Goal: Information Seeking & Learning: Find specific fact

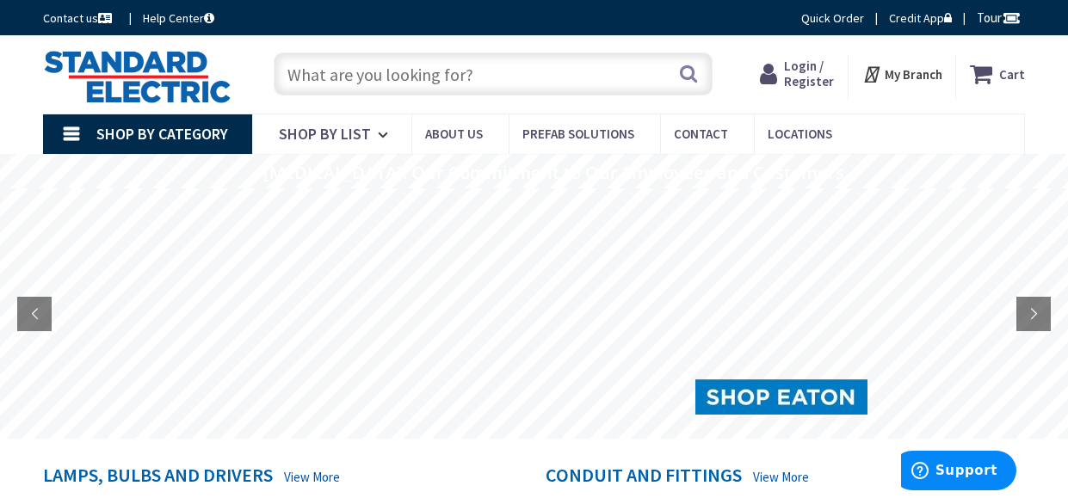
click at [321, 75] on input "text" at bounding box center [493, 73] width 439 height 43
paste input "CLN UA9AP"
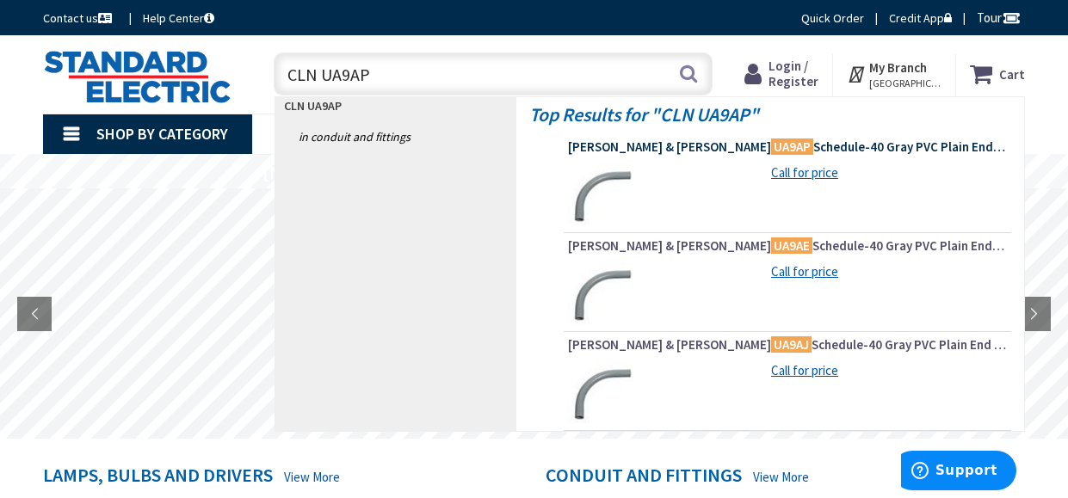
type input "CLN UA9AP"
click at [723, 146] on span "[PERSON_NAME] & [PERSON_NAME] UA9AP Schedule-40 Gray PVC Plain End Standard Rad…" at bounding box center [787, 147] width 439 height 17
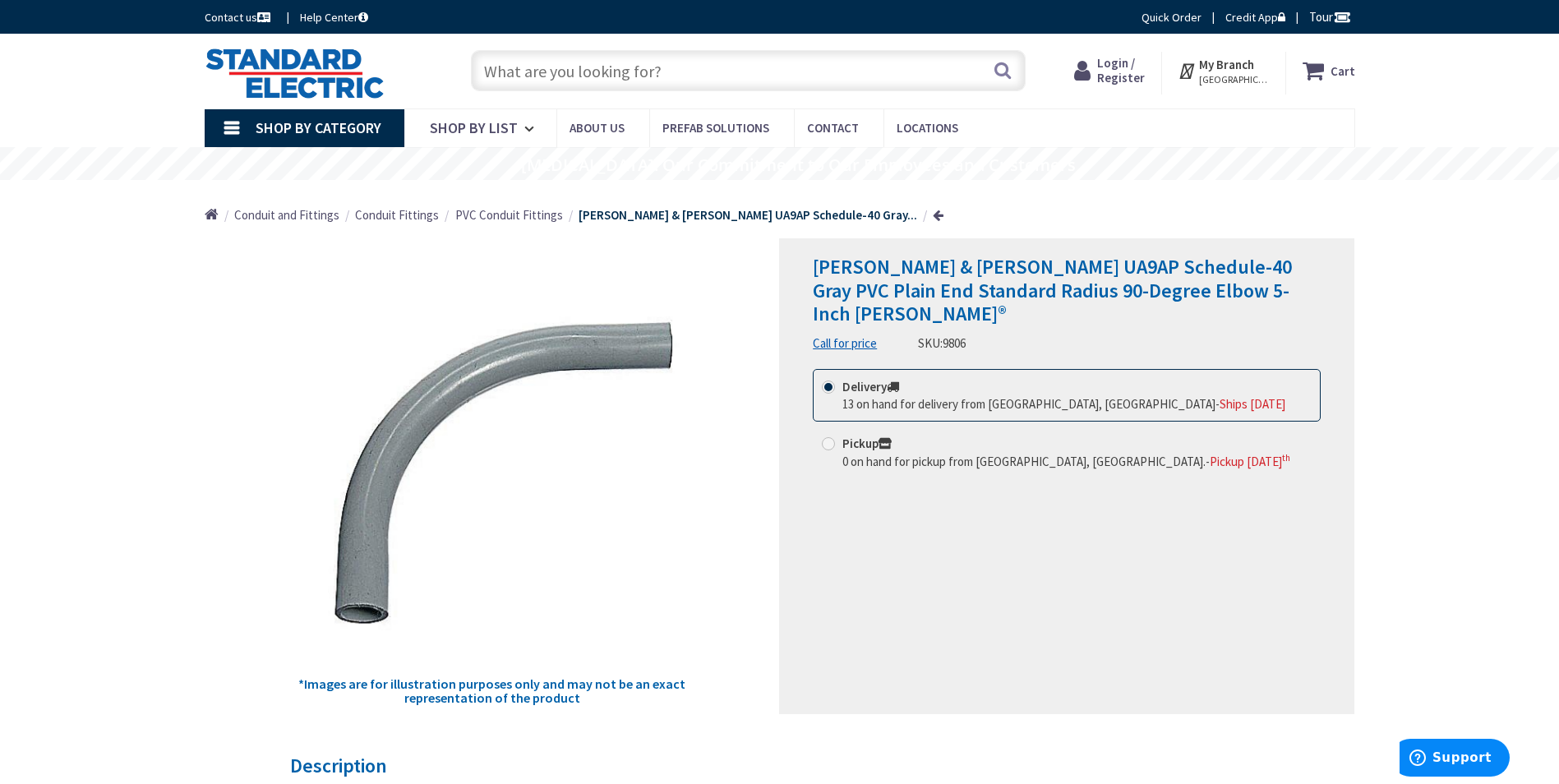
click at [531, 70] on input "text" at bounding box center [748, 70] width 555 height 41
paste input "CLN UA9AP"
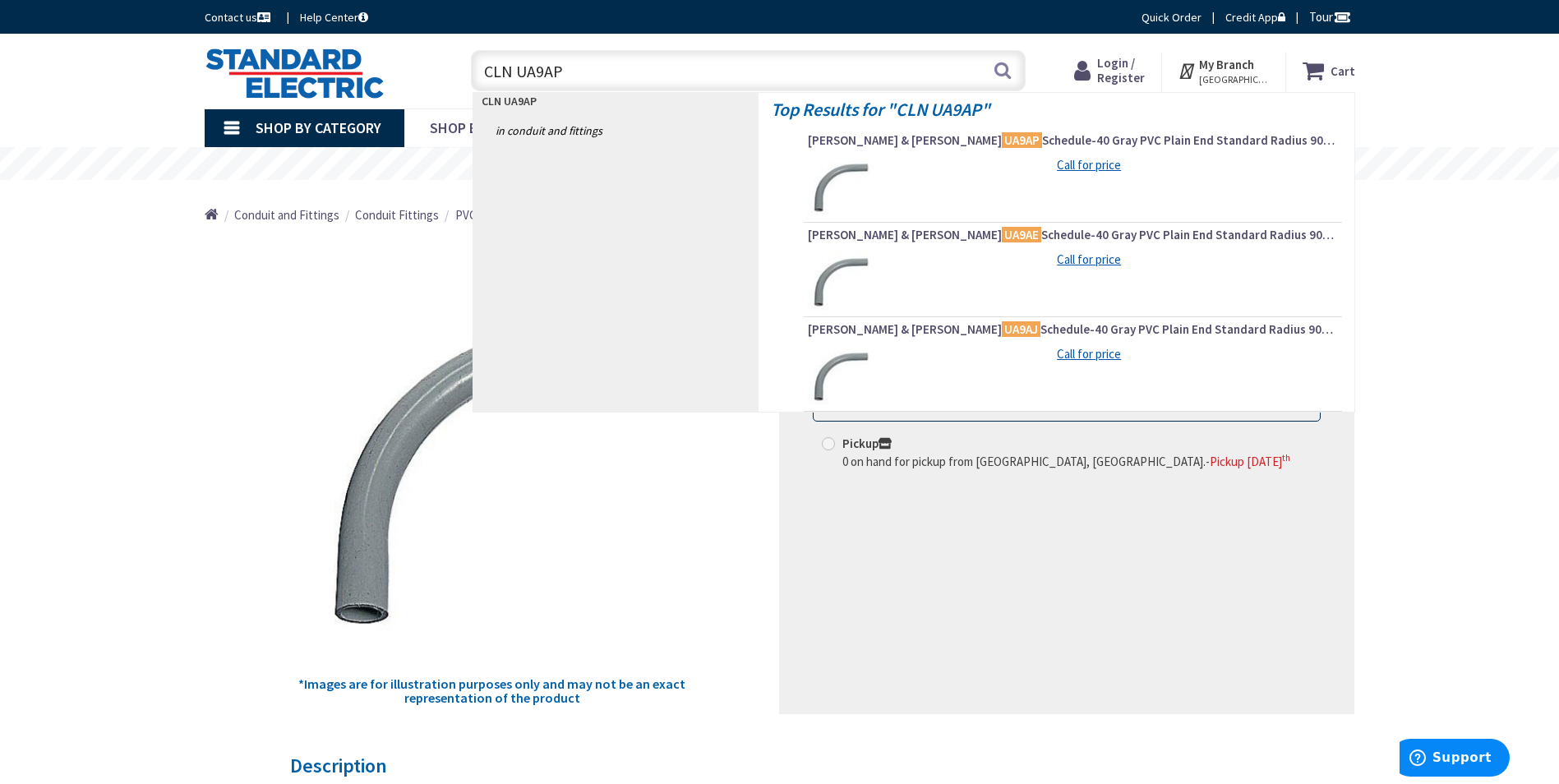
drag, startPoint x: 578, startPoint y: 70, endPoint x: 318, endPoint y: 72, distance: 260.0
click at [318, 71] on div "Toggle Nav CLN UA9AP CLN UA9AP Search Cart My Cart Close" at bounding box center [780, 72] width 1175 height 55
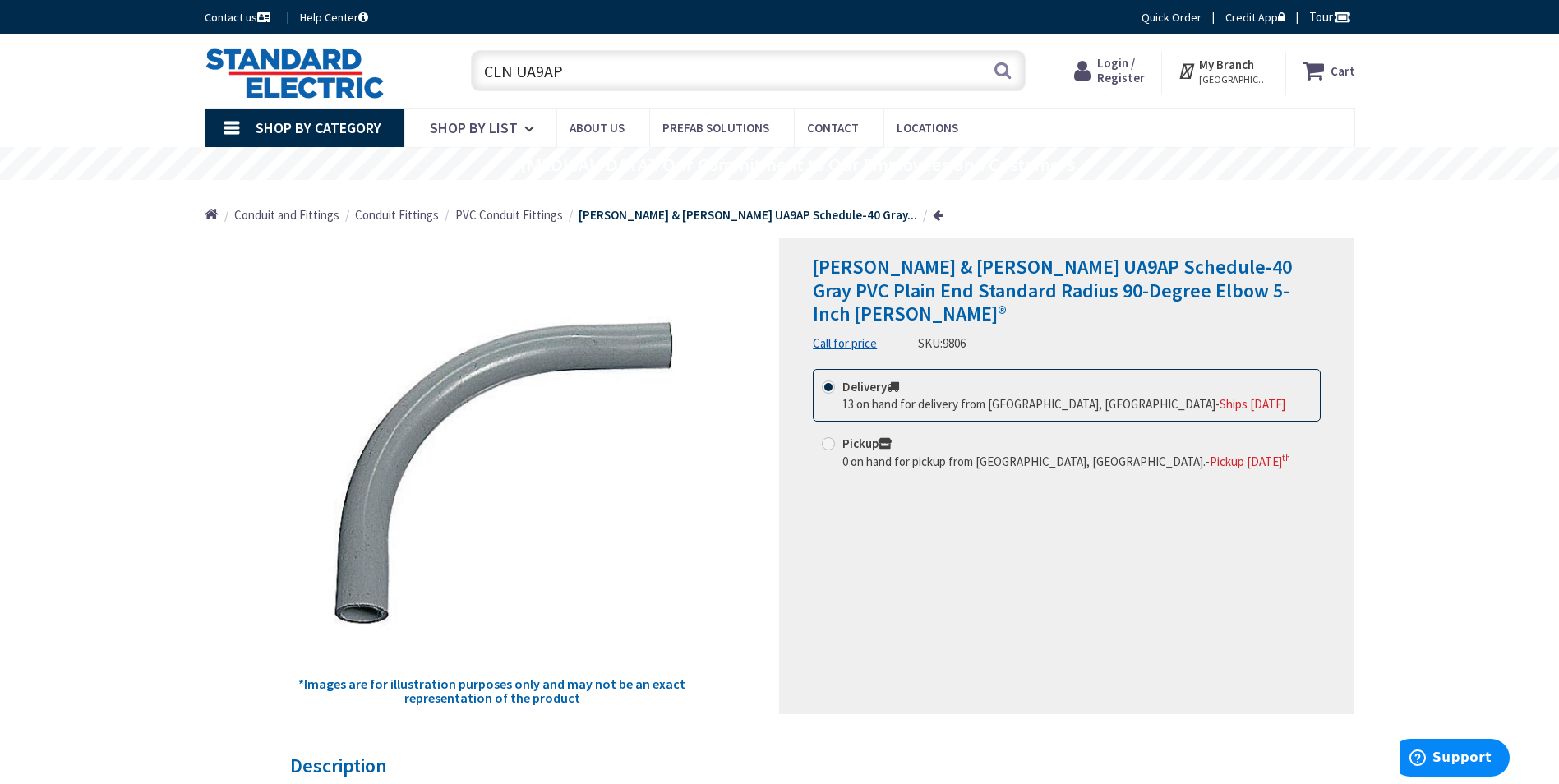
paste input "7"
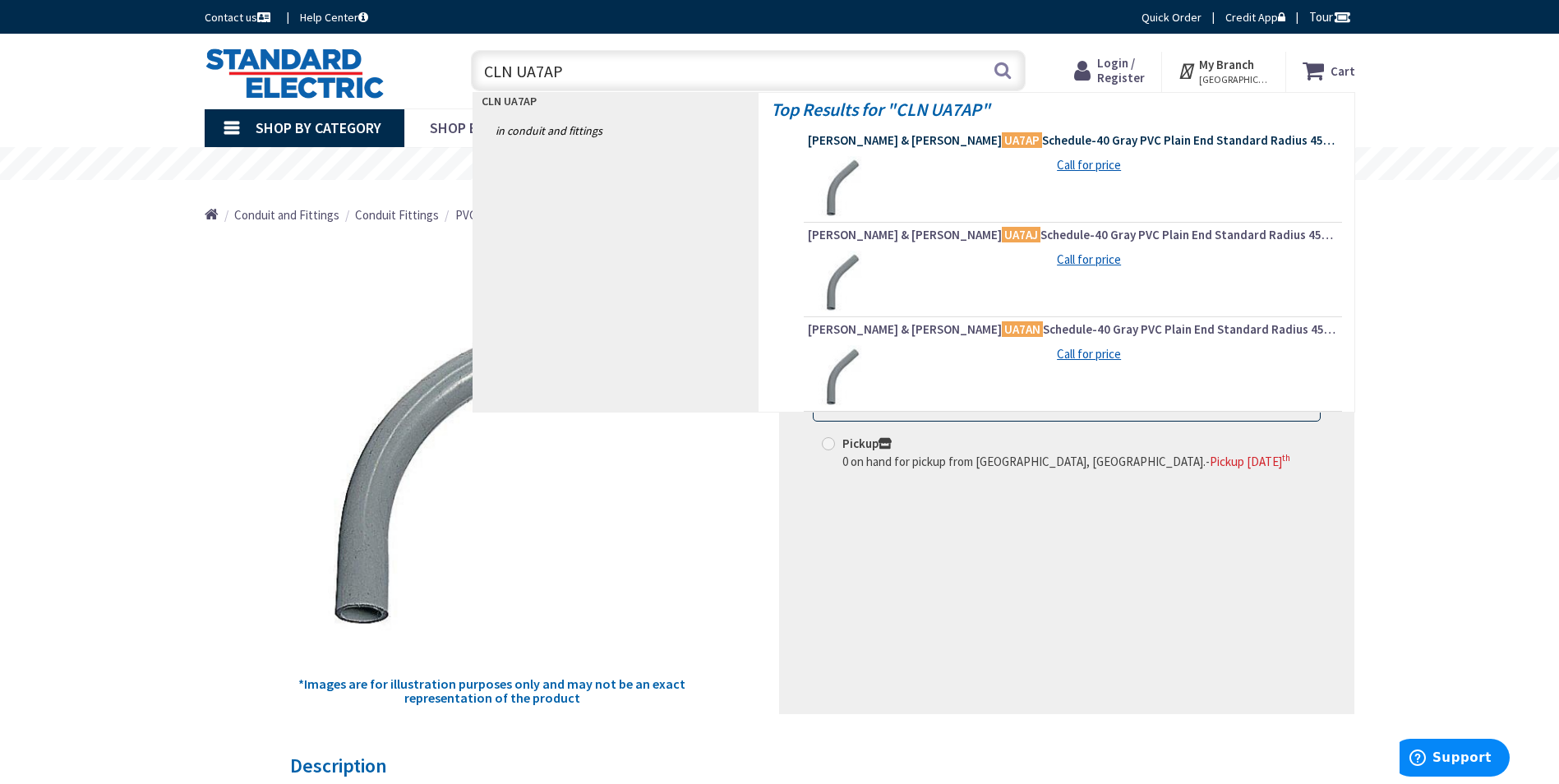
type input "CLN UA7AP"
click at [1002, 139] on mark "UA7AP" at bounding box center [1022, 140] width 40 height 21
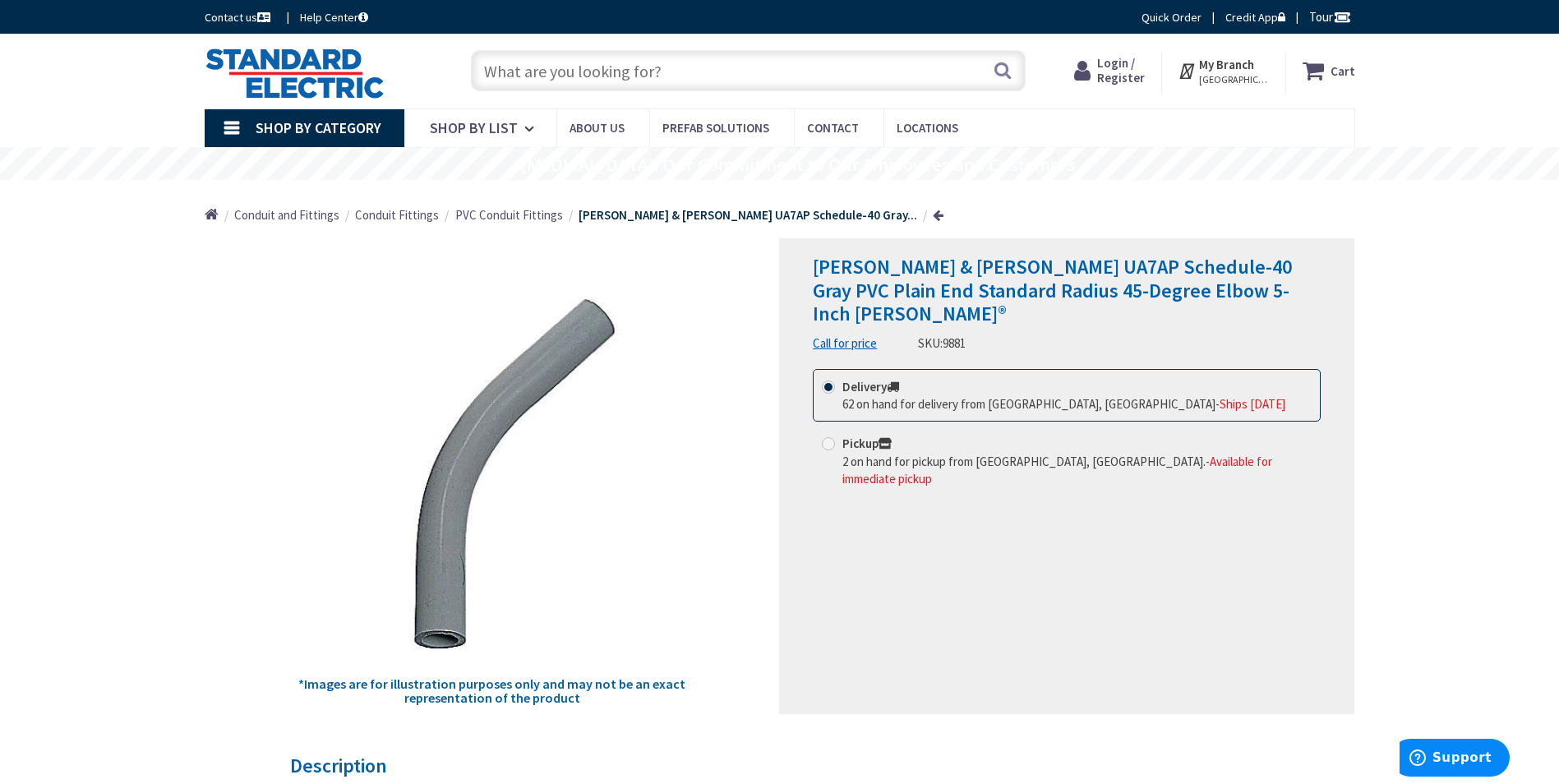
click at [565, 73] on input "text" at bounding box center [748, 70] width 555 height 41
paste input "CLN UA9AP"
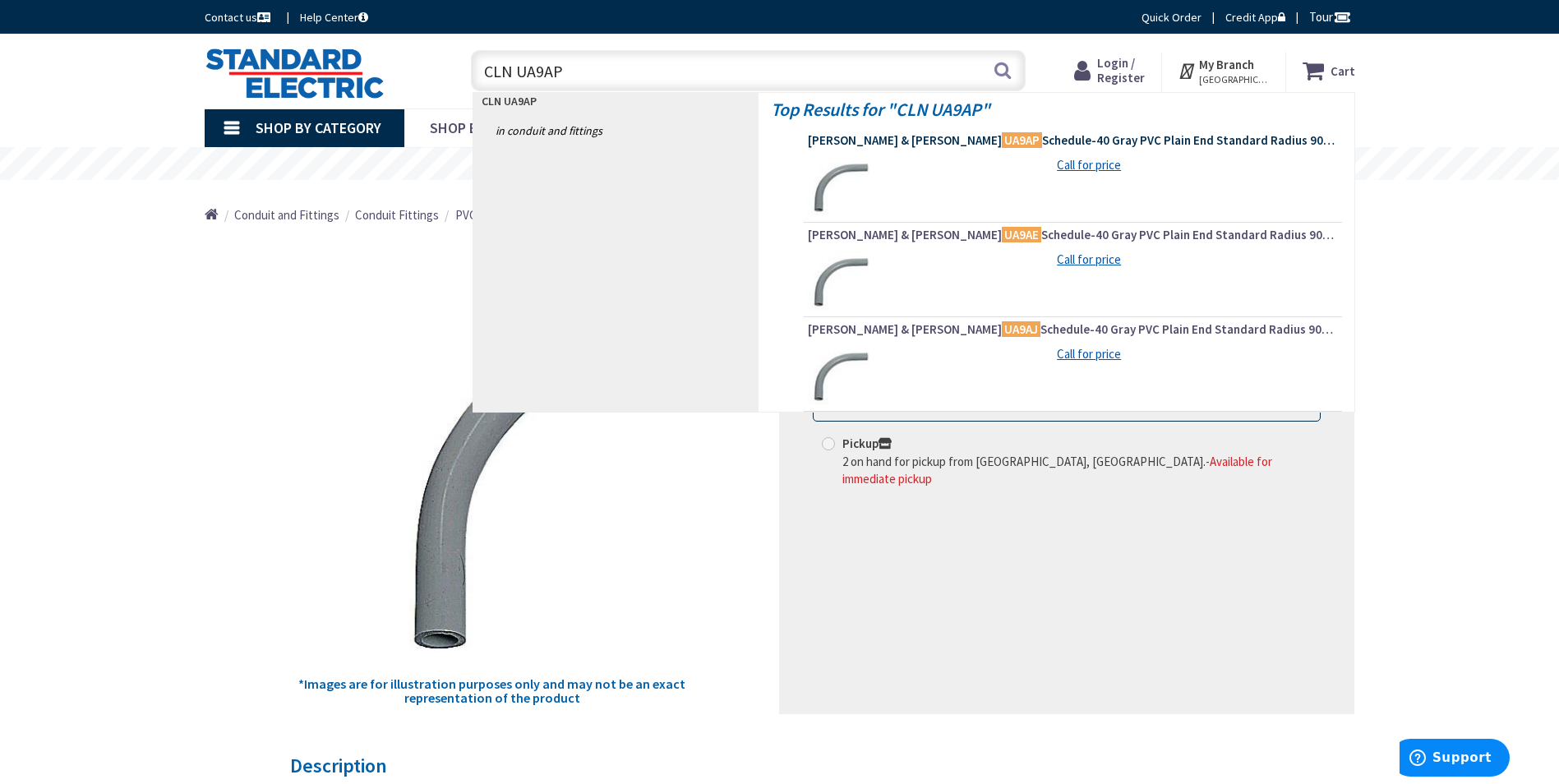
type input "CLN UA9AP"
click at [969, 143] on span "Thomas & Betts UA9AP Schedule-40 Gray PVC Plain End Standard Radius 90-Degree E…" at bounding box center [1073, 140] width 530 height 16
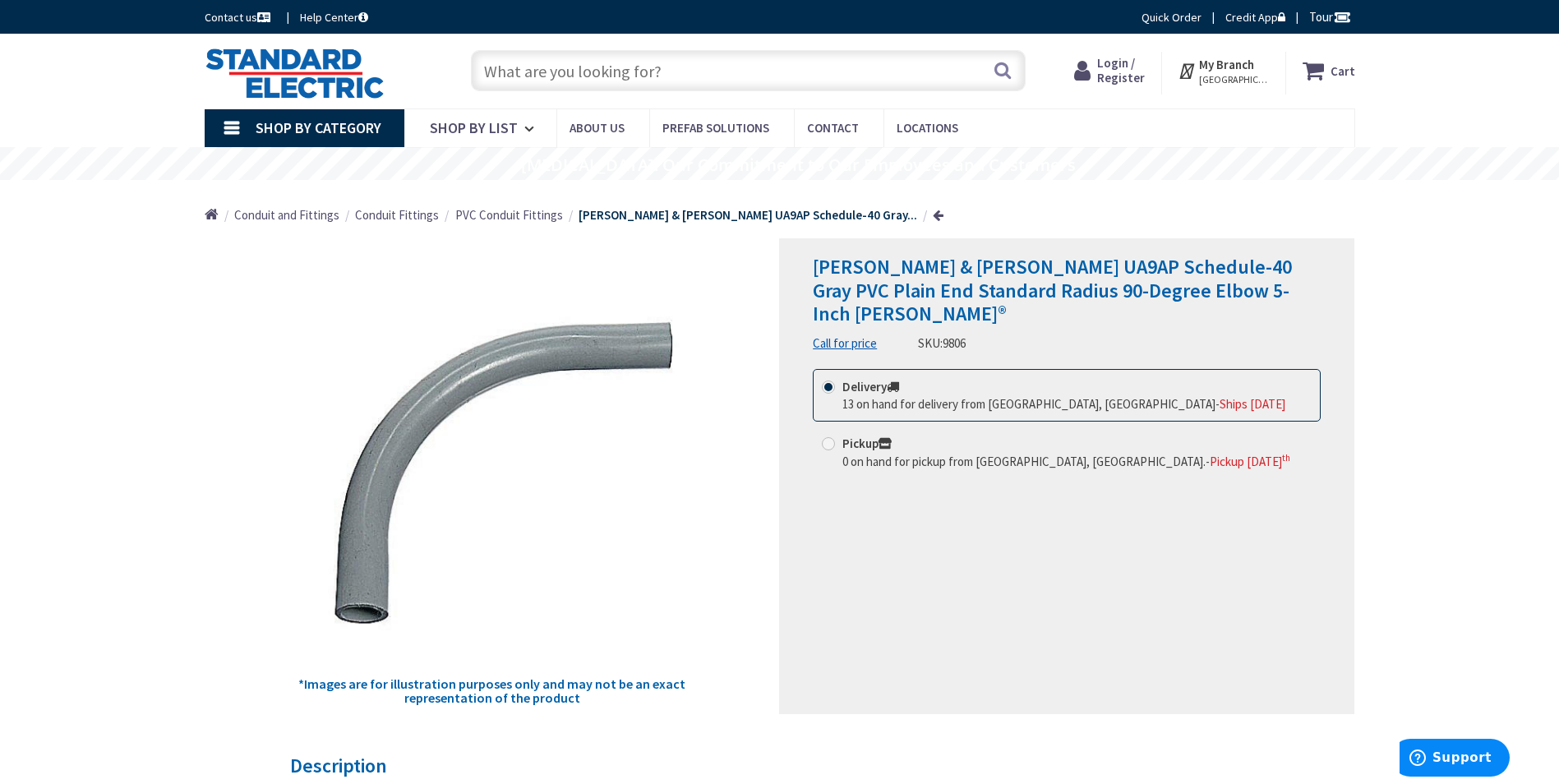
click at [729, 74] on input "text" at bounding box center [748, 70] width 555 height 41
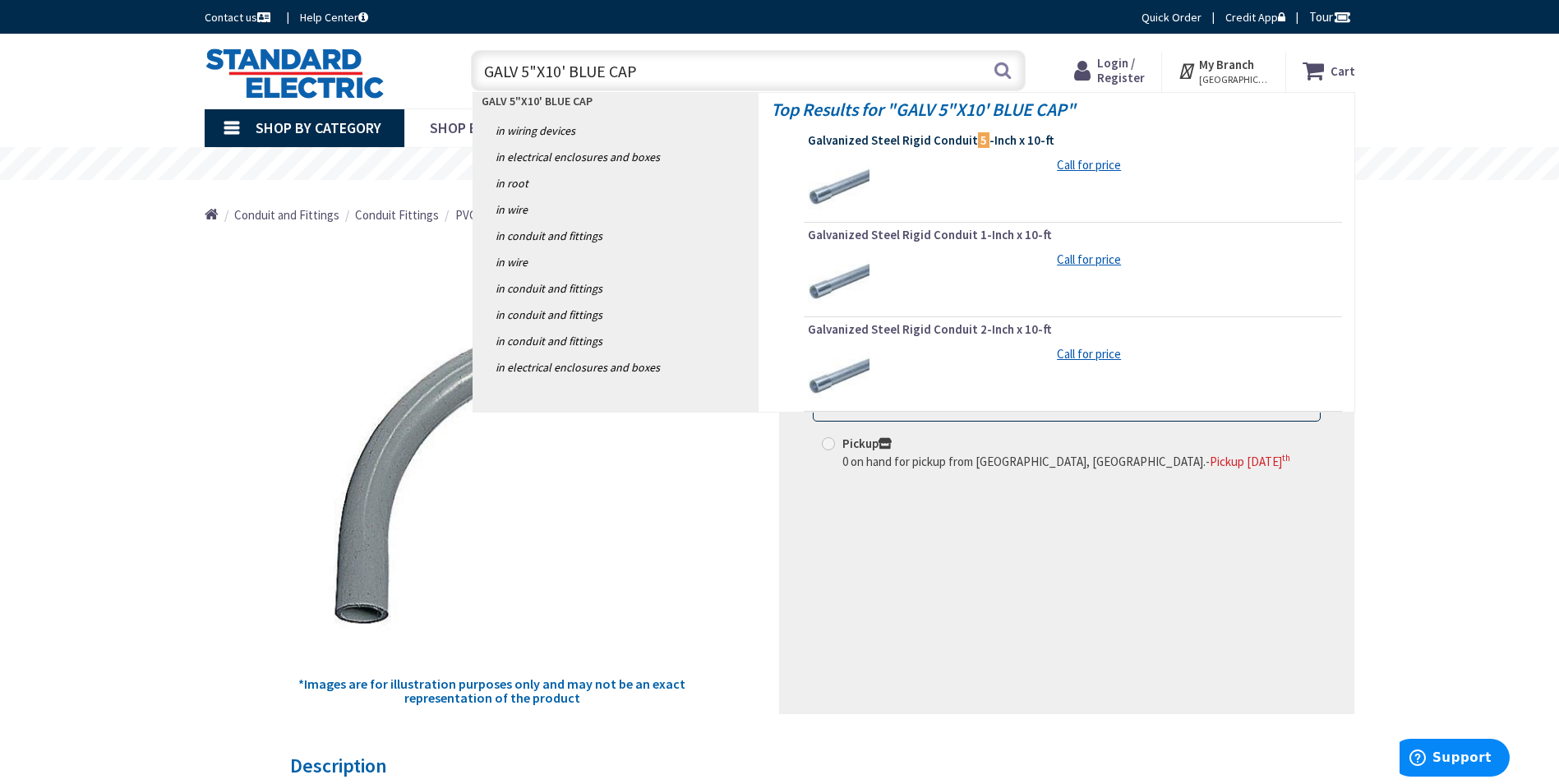
type input "GALV 5"X10' BLUE CAP"
click at [933, 144] on span "Galvanized Steel Rigid Conduit 5 -Inch x 10-ft" at bounding box center [1073, 140] width 530 height 16
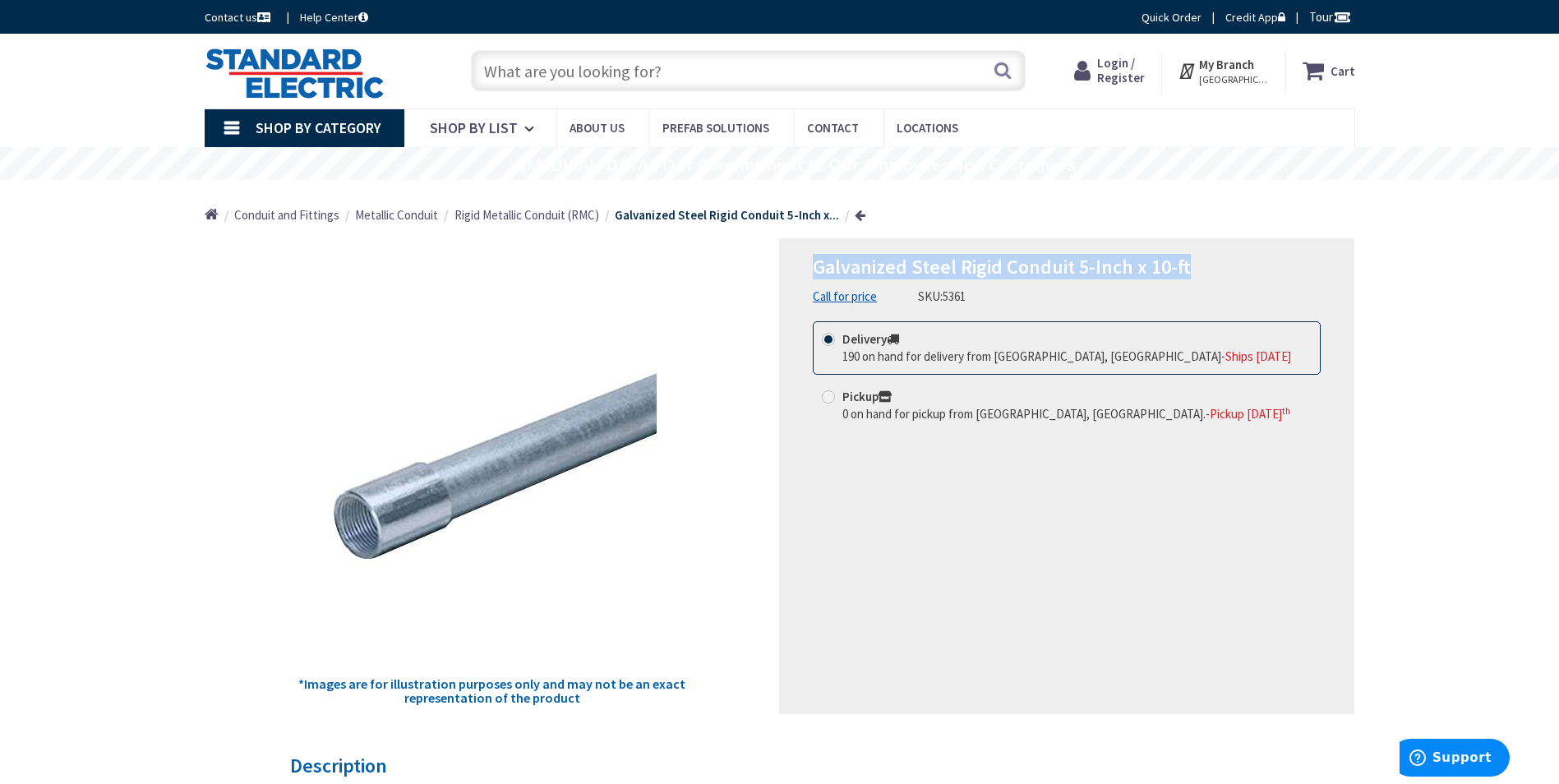
drag, startPoint x: 1193, startPoint y: 265, endPoint x: 813, endPoint y: 277, distance: 380.2
click at [813, 277] on h1 "Galvanized Steel Rigid Conduit 5-Inch x 10-ft" at bounding box center [1067, 267] width 508 height 24
copy span "Galvanized Steel Rigid Conduit 5-Inch x 10-ft"
click at [545, 63] on input "text" at bounding box center [748, 70] width 555 height 41
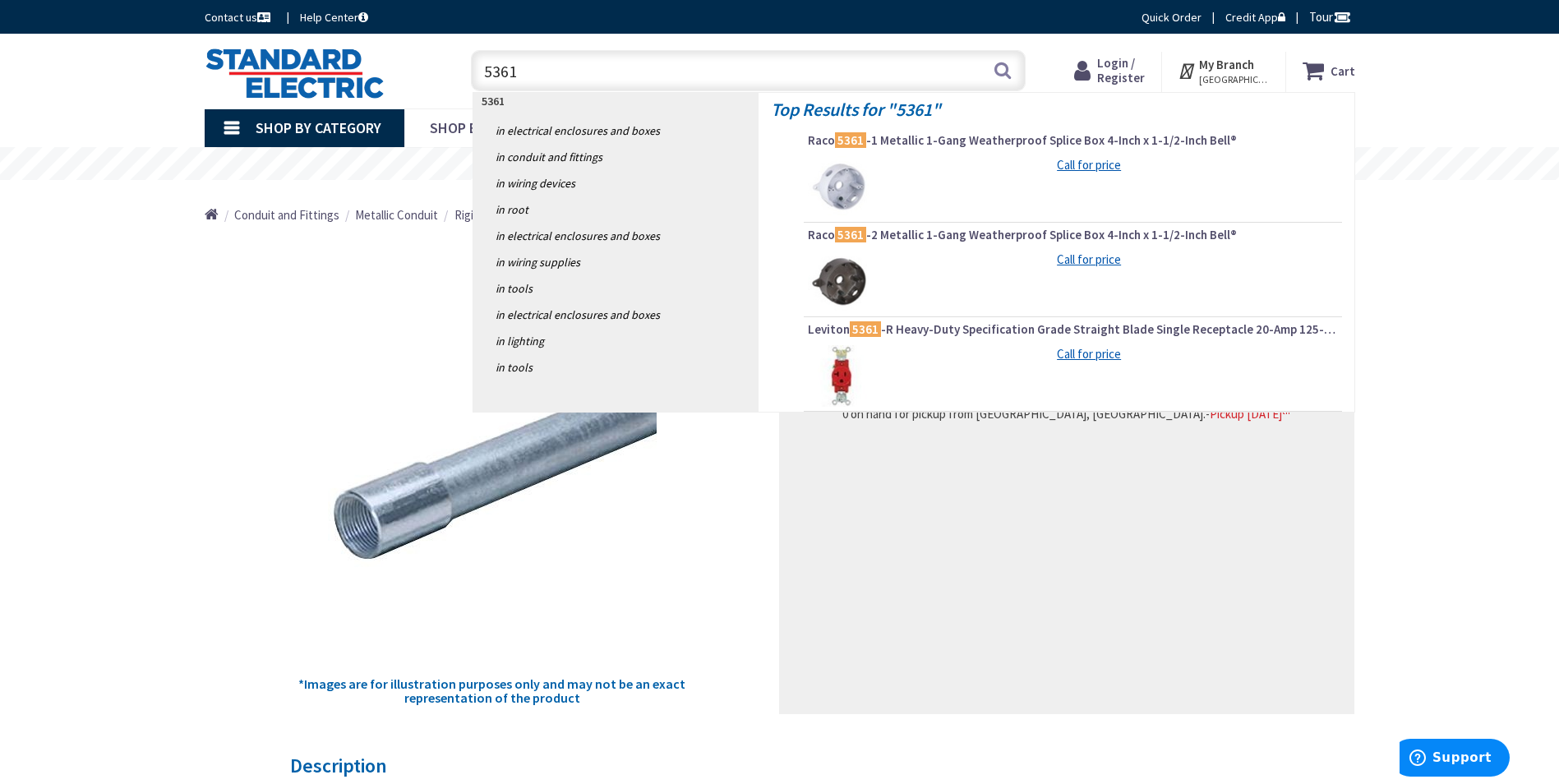
drag, startPoint x: 532, startPoint y: 74, endPoint x: 439, endPoint y: 74, distance: 93.0
click at [439, 74] on div "Toggle Nav 5361 5361 Search Cart My Cart Close" at bounding box center [780, 72] width 1175 height 55
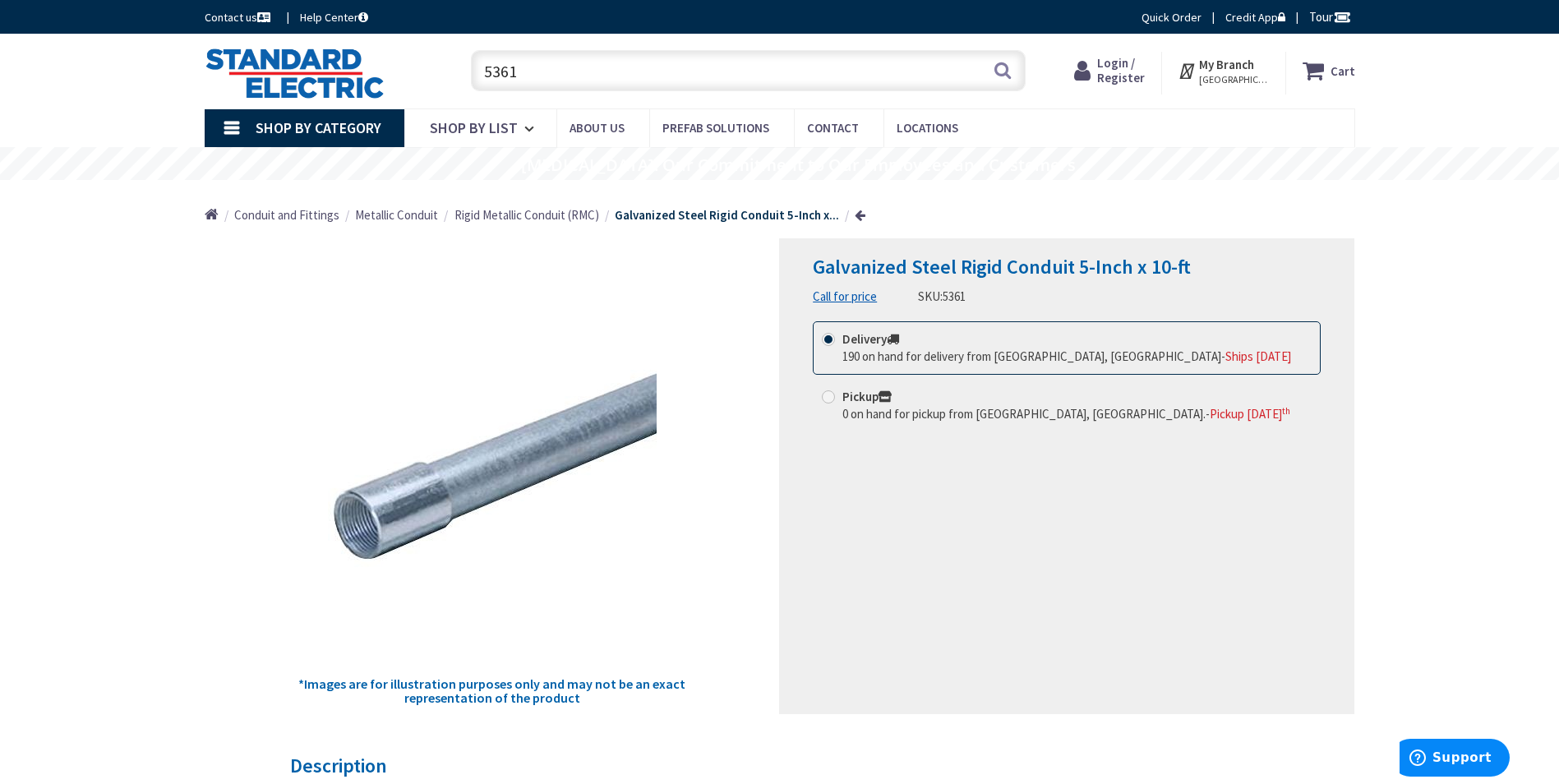
click at [537, 66] on input "5361" at bounding box center [748, 70] width 555 height 41
drag, startPoint x: 533, startPoint y: 69, endPoint x: 481, endPoint y: 71, distance: 52.0
click at [481, 71] on input "5361" at bounding box center [748, 70] width 555 height 41
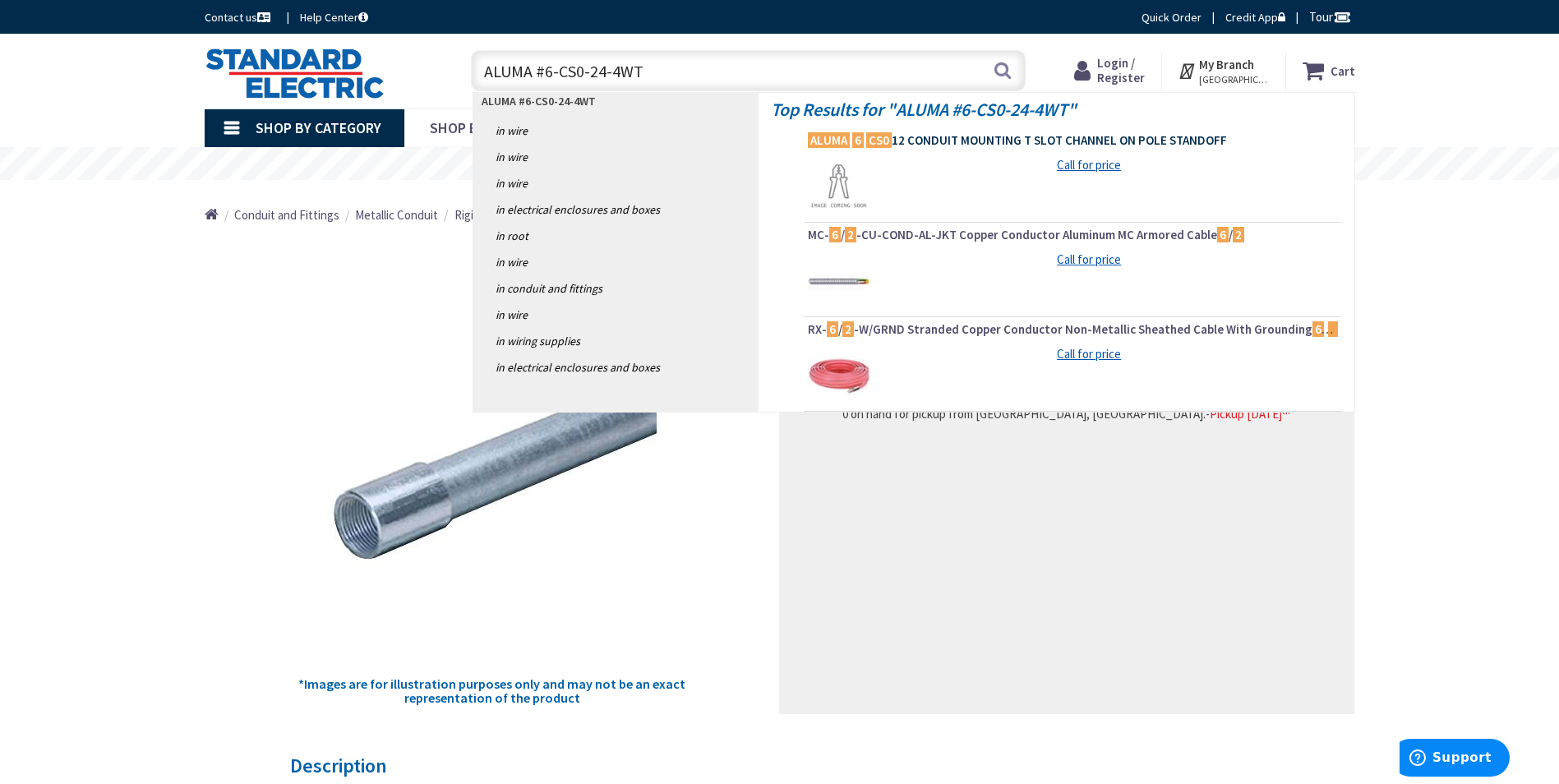
type input "ALUMA #6-CS0-24-4WT"
click at [956, 138] on span "ALUMA 6 CS0 12 CONDUIT MOUNTING T SLOT CHANNEL ON POLE STANDOFF" at bounding box center [1073, 140] width 530 height 16
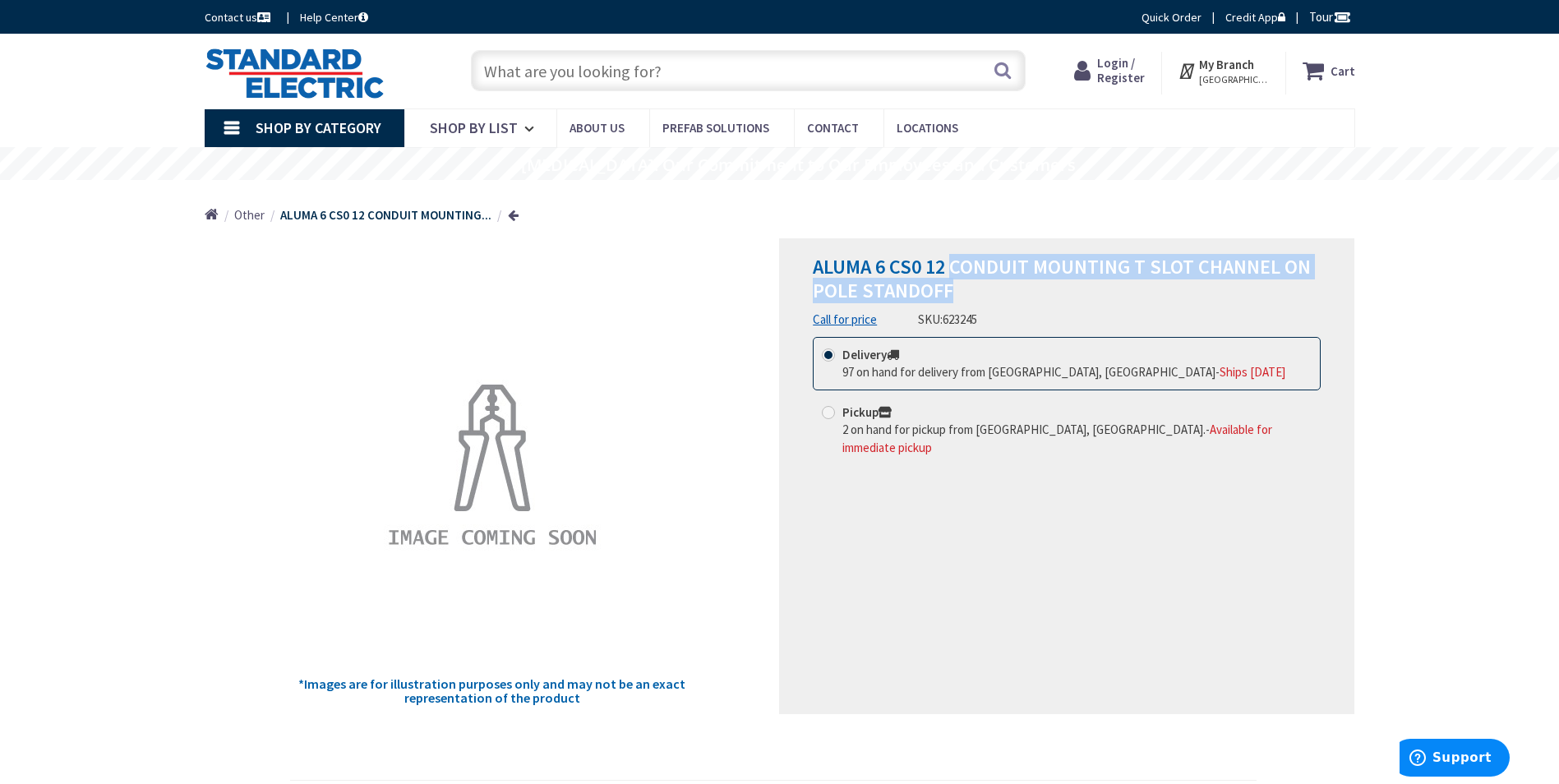
drag, startPoint x: 950, startPoint y: 265, endPoint x: 1317, endPoint y: 297, distance: 368.4
click at [1317, 297] on h1 "ALUMA 6 CS0 12 CONDUIT MOUNTING T SLOT CHANNEL ON POLE STANDOFF" at bounding box center [1067, 280] width 508 height 48
copy span "CONDUIT MOUNTING T SLOT CHANNEL ON POLE STANDOFF"
click at [674, 73] on input "text" at bounding box center [748, 70] width 555 height 41
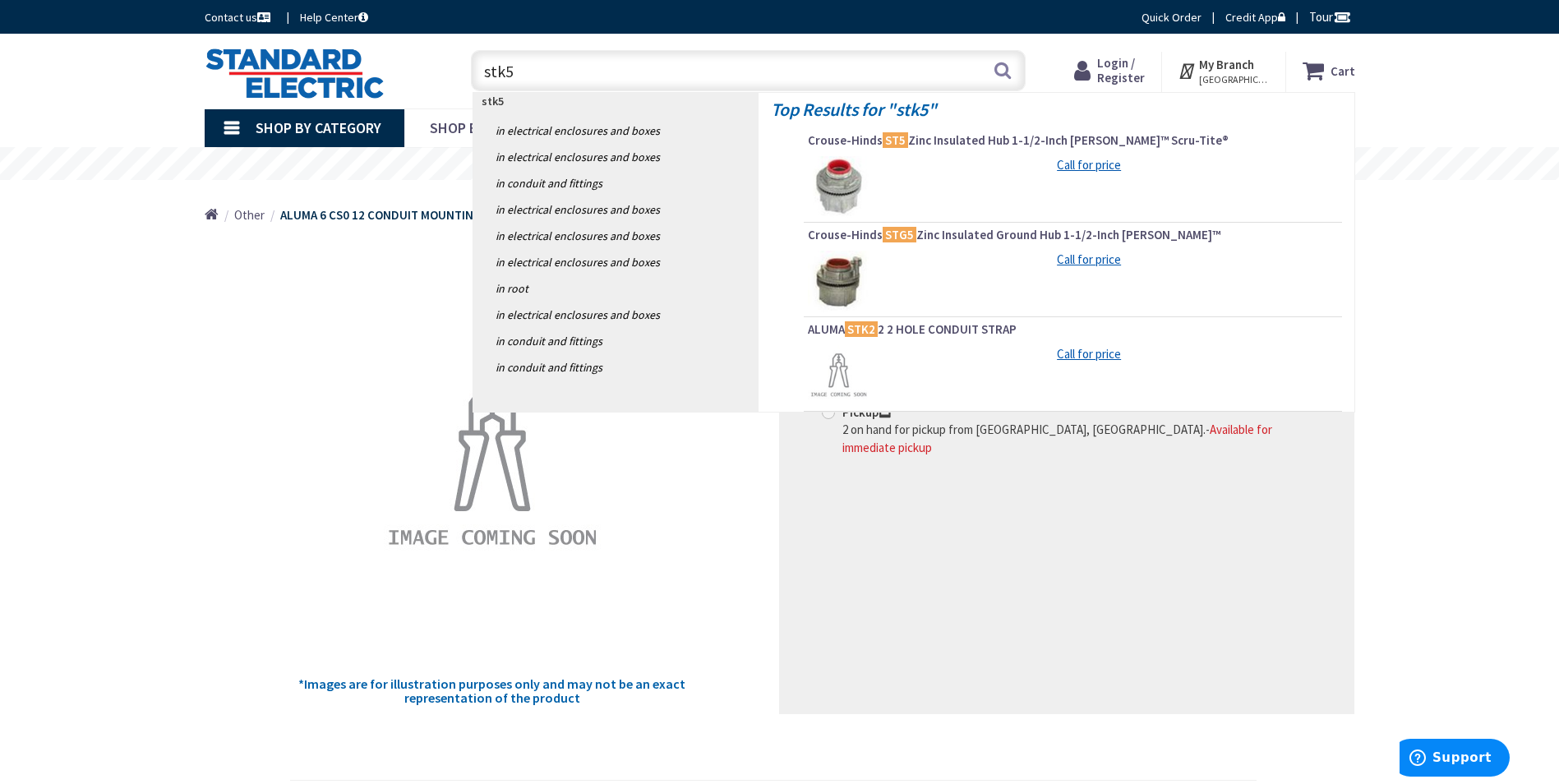
drag, startPoint x: 523, startPoint y: 74, endPoint x: 462, endPoint y: 77, distance: 61.1
click at [468, 77] on div "stk5 stk5 Search" at bounding box center [743, 70] width 563 height 53
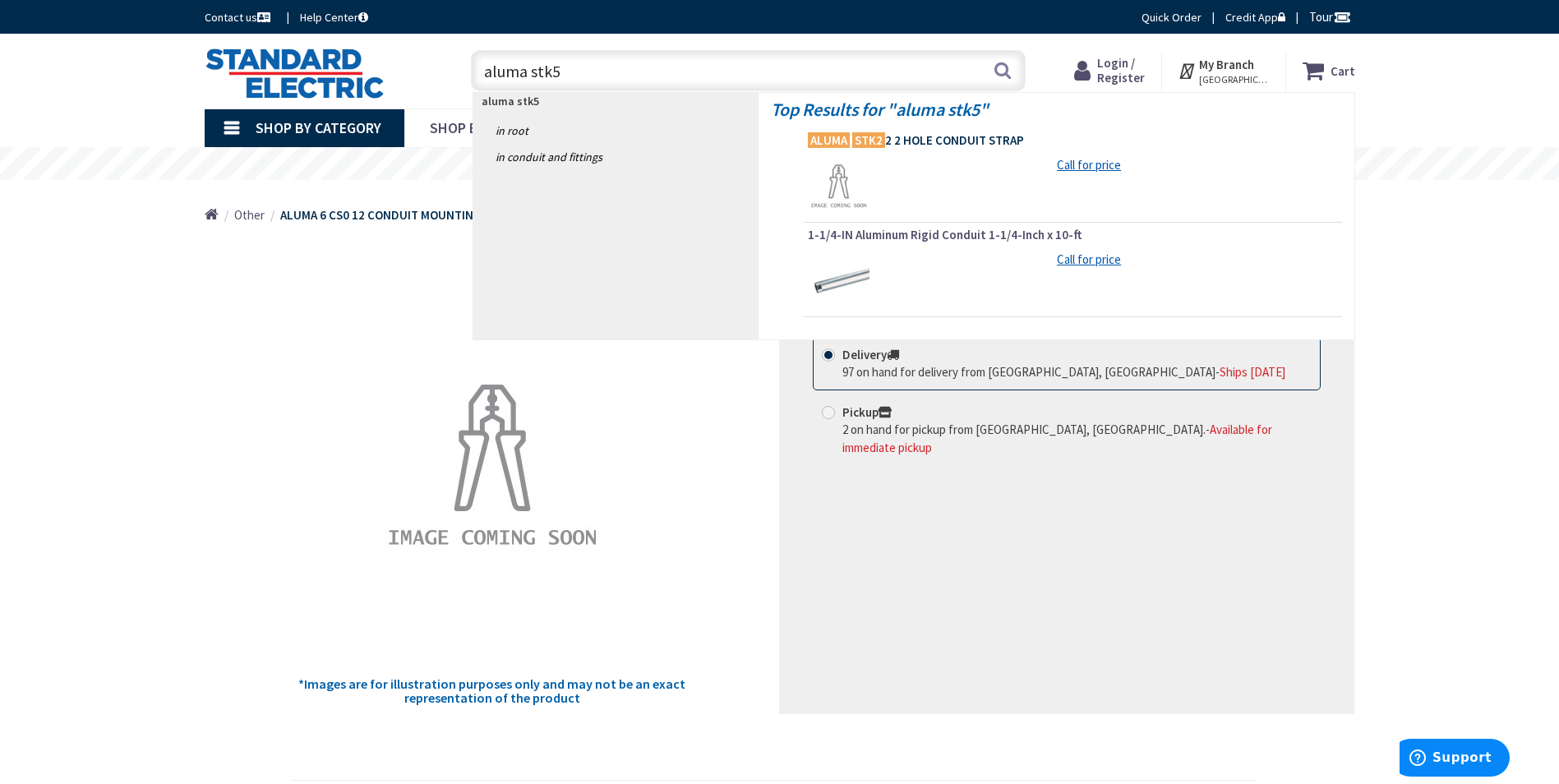
type input "aluma stk5"
click at [933, 139] on span "ALUMA STK2 2 2 HOLE CONDUIT STRAP" at bounding box center [1073, 140] width 530 height 16
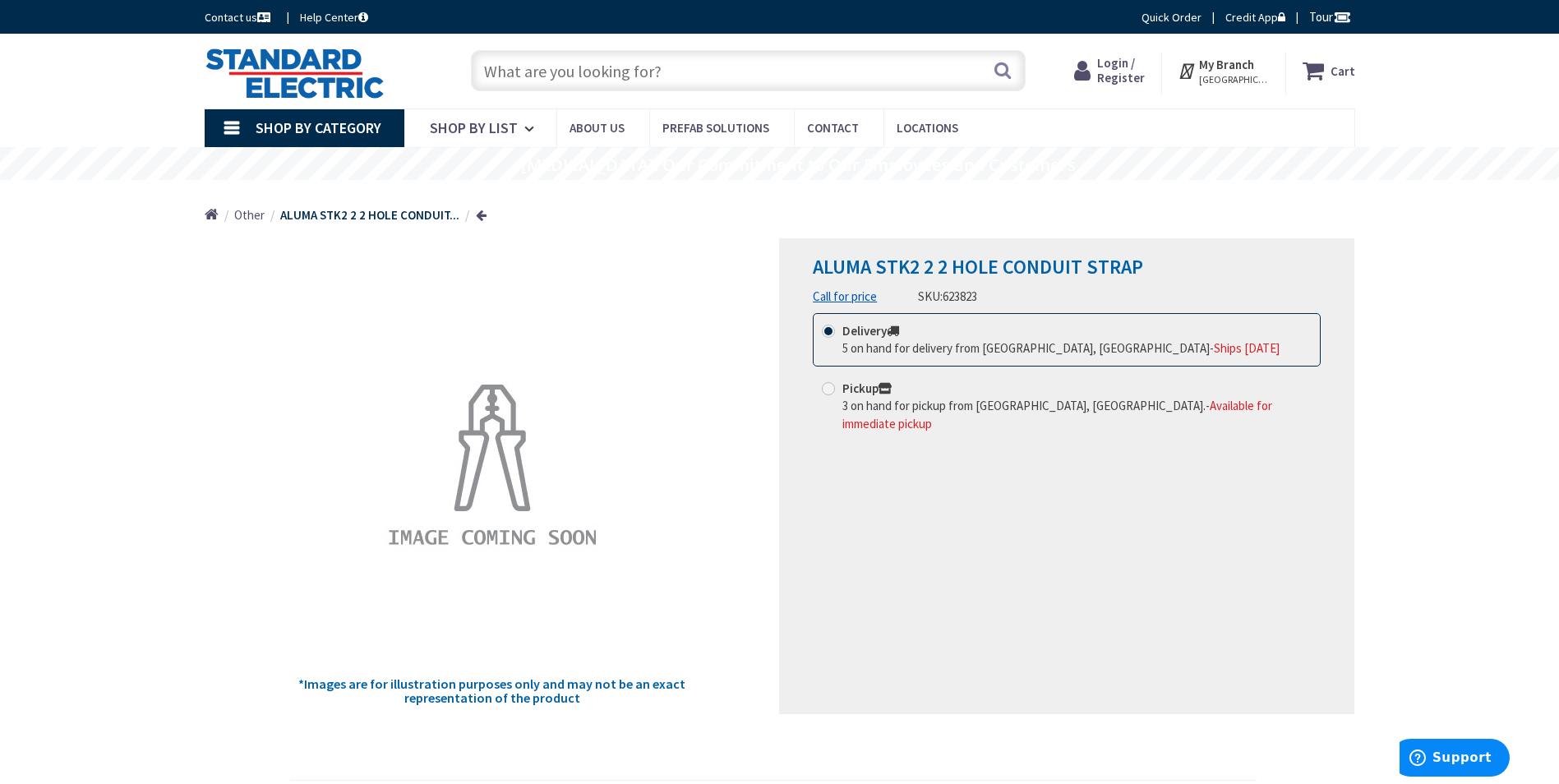
click at [510, 75] on input "text" at bounding box center [748, 70] width 555 height 41
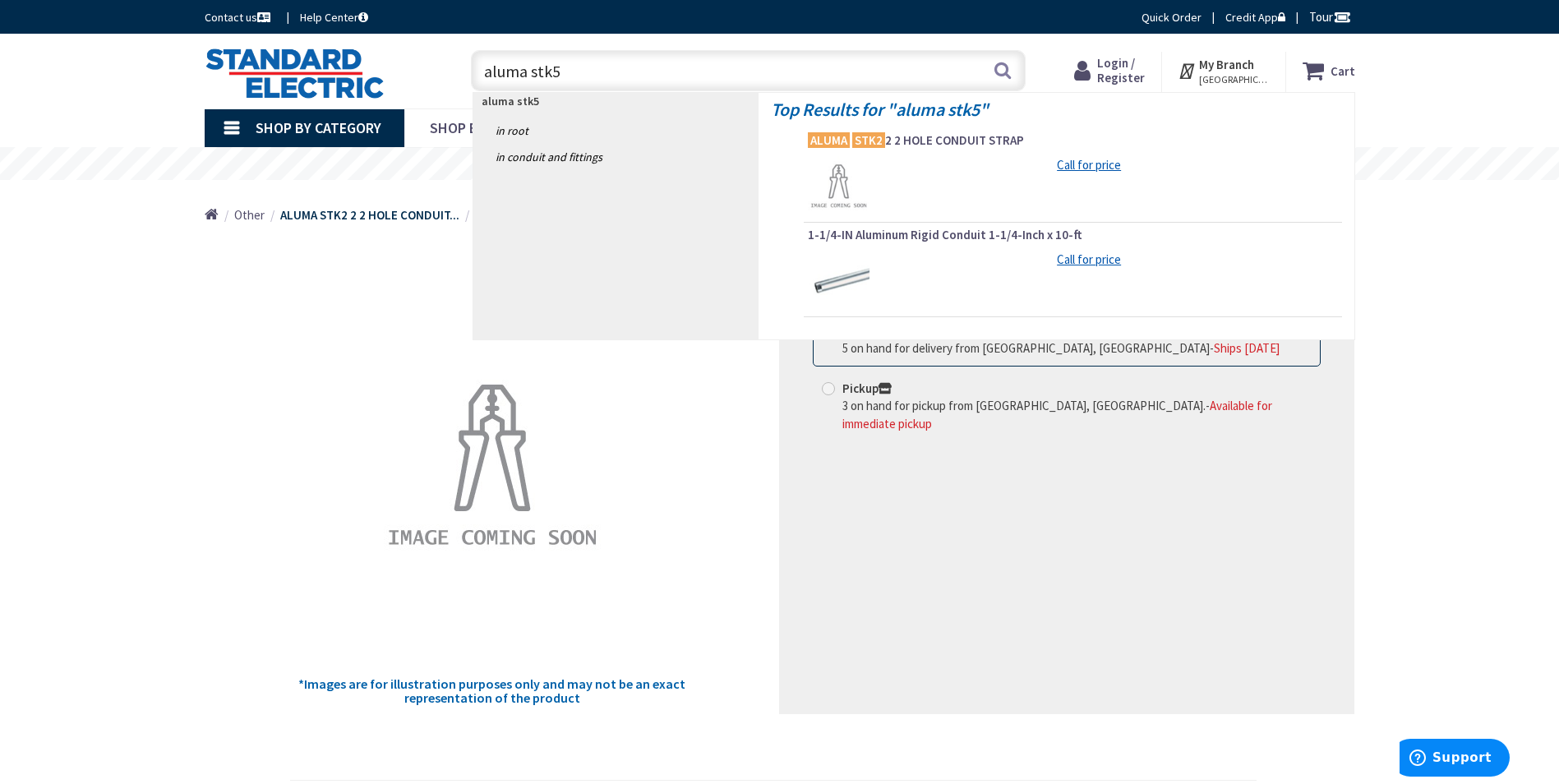
drag, startPoint x: 551, startPoint y: 68, endPoint x: 421, endPoint y: 78, distance: 130.4
click at [423, 76] on div "Toggle Nav aluma stk5 aluma stk5 Search Cart My Cart Close" at bounding box center [780, 72] width 1175 height 55
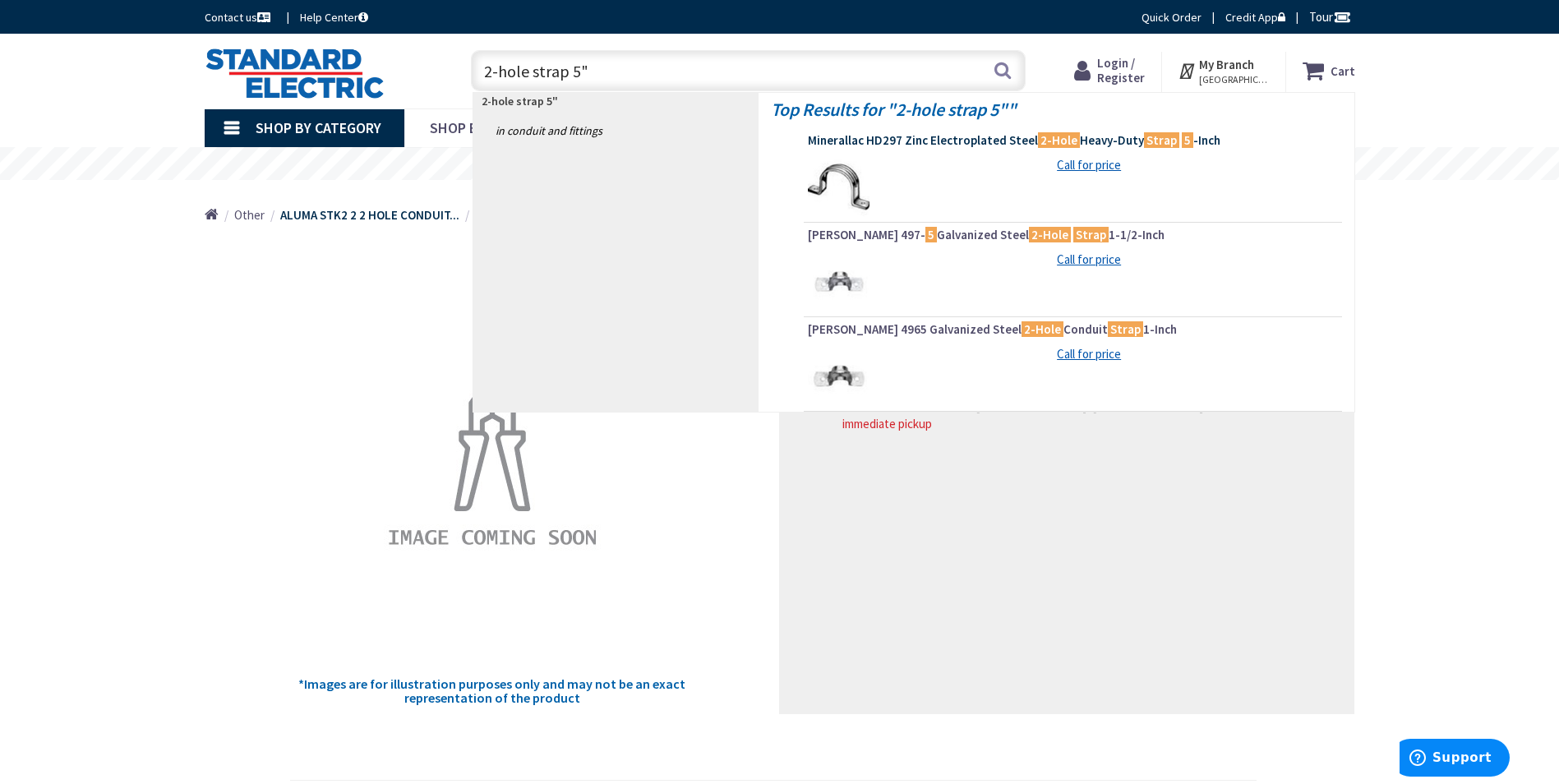
type input "2-hole strap 5""
click at [943, 139] on span "Minerallac HD297 Zinc Electroplated Steel 2-Hole Heavy-Duty Strap 5 -Inch" at bounding box center [1073, 140] width 530 height 16
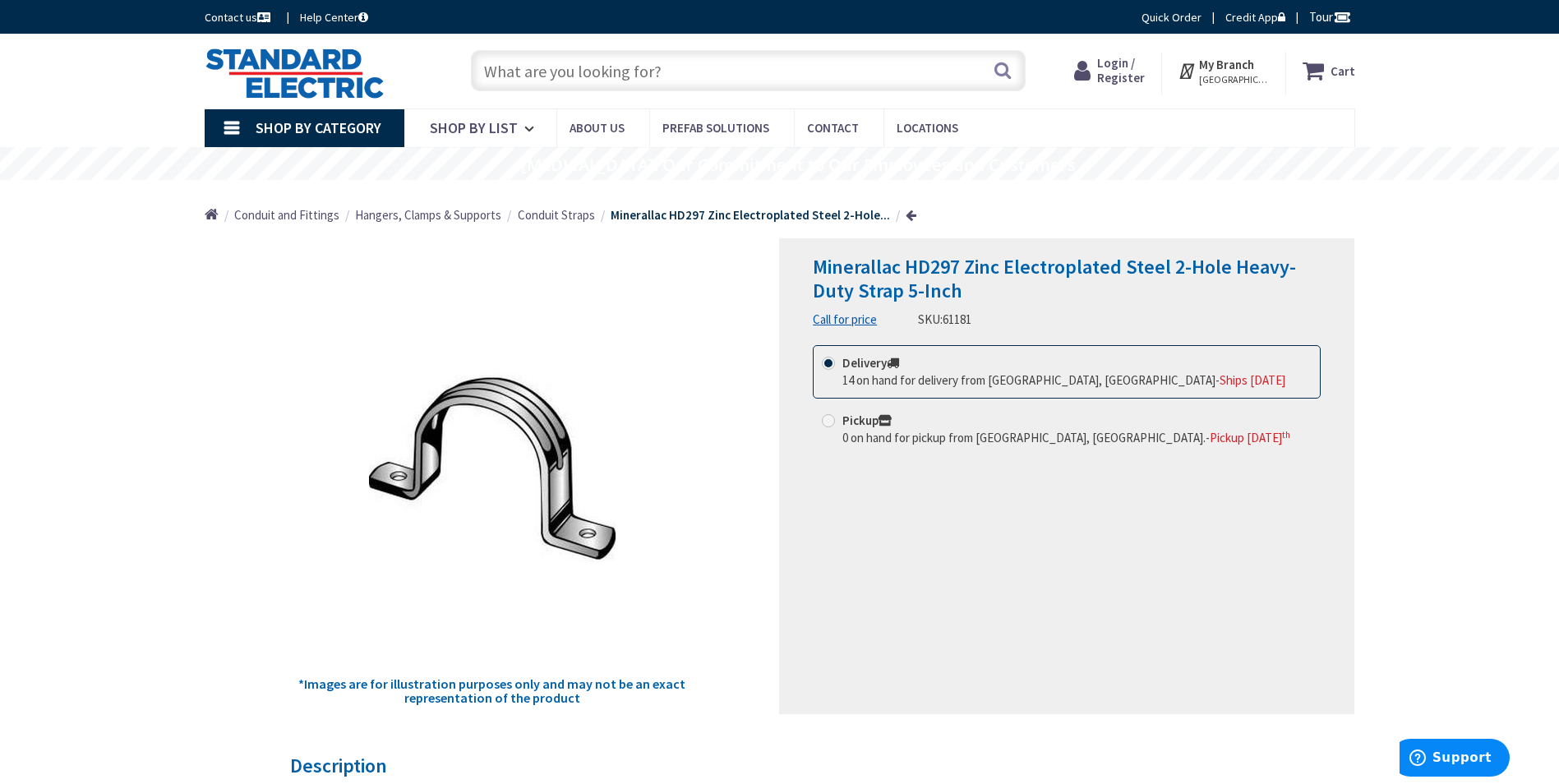
click at [578, 74] on input "text" at bounding box center [748, 70] width 555 height 41
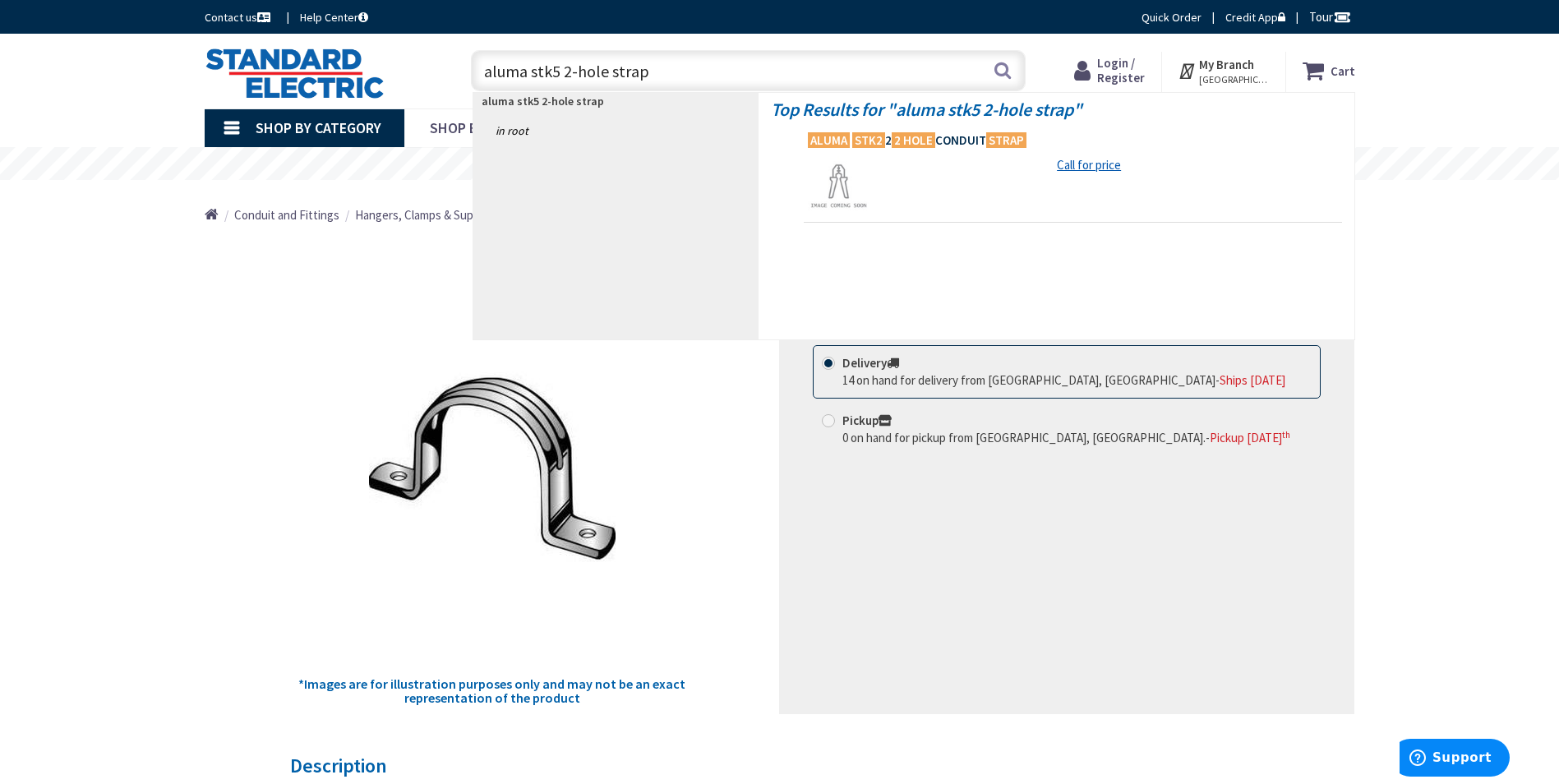
type input "aluma stk5 2-hole strap"
click at [909, 142] on mark "2 HOLE" at bounding box center [914, 140] width 44 height 21
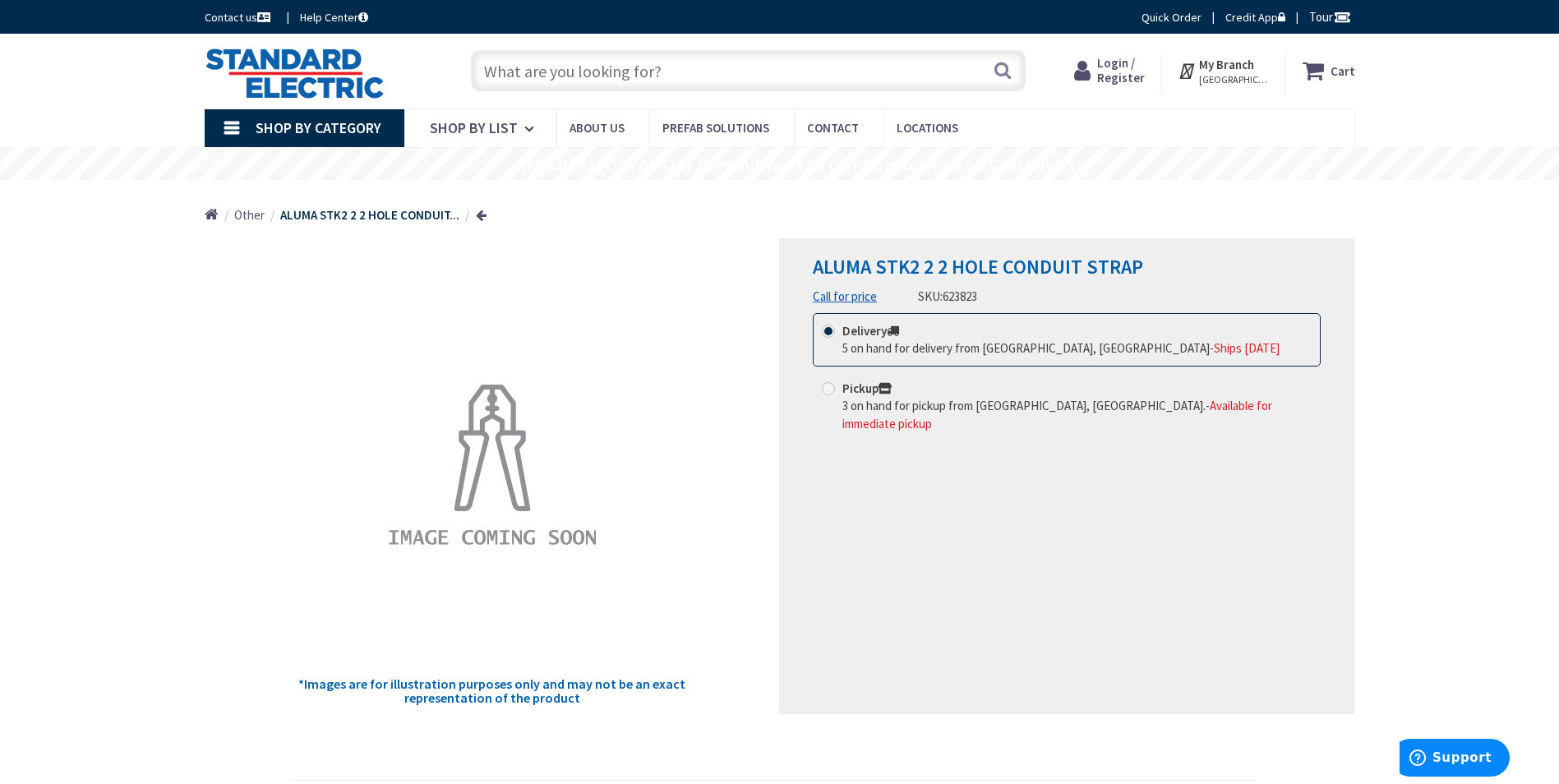
click at [916, 267] on span "ALUMA STK2 2 2 HOLE CONDUIT STRAP" at bounding box center [978, 266] width 331 height 26
click at [879, 265] on span "ALUMA STK2 2 2 HOLE CONDUIT STRAP" at bounding box center [978, 266] width 331 height 26
click at [523, 68] on input "text" at bounding box center [748, 70] width 555 height 41
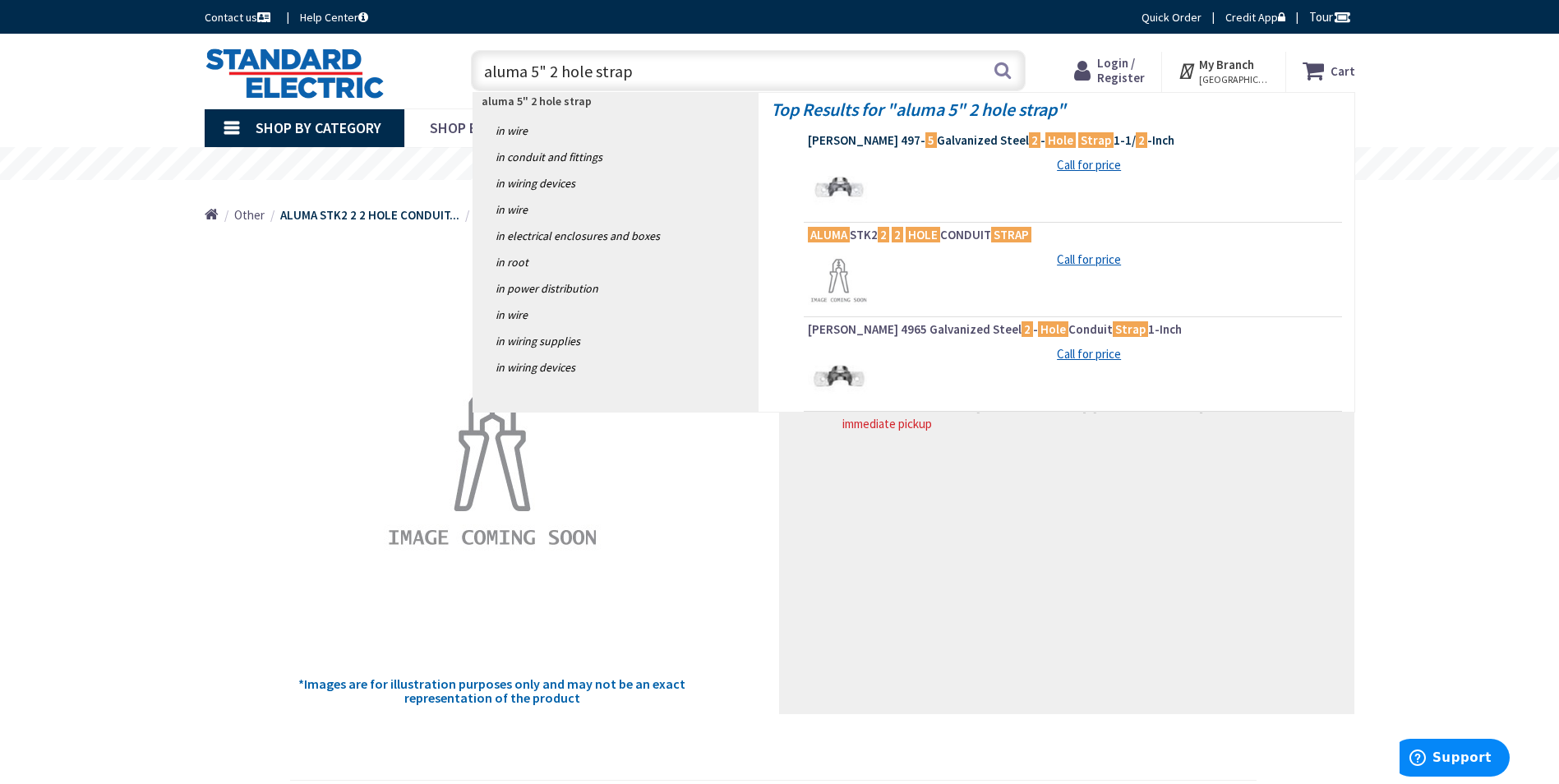
type input "aluma 5" 2 hole strap"
click at [943, 138] on span "Crouse-Hinds 497- 5 Galvanized Steel 2 - Hole Strap 1-1/ 2 -Inch" at bounding box center [1073, 140] width 530 height 16
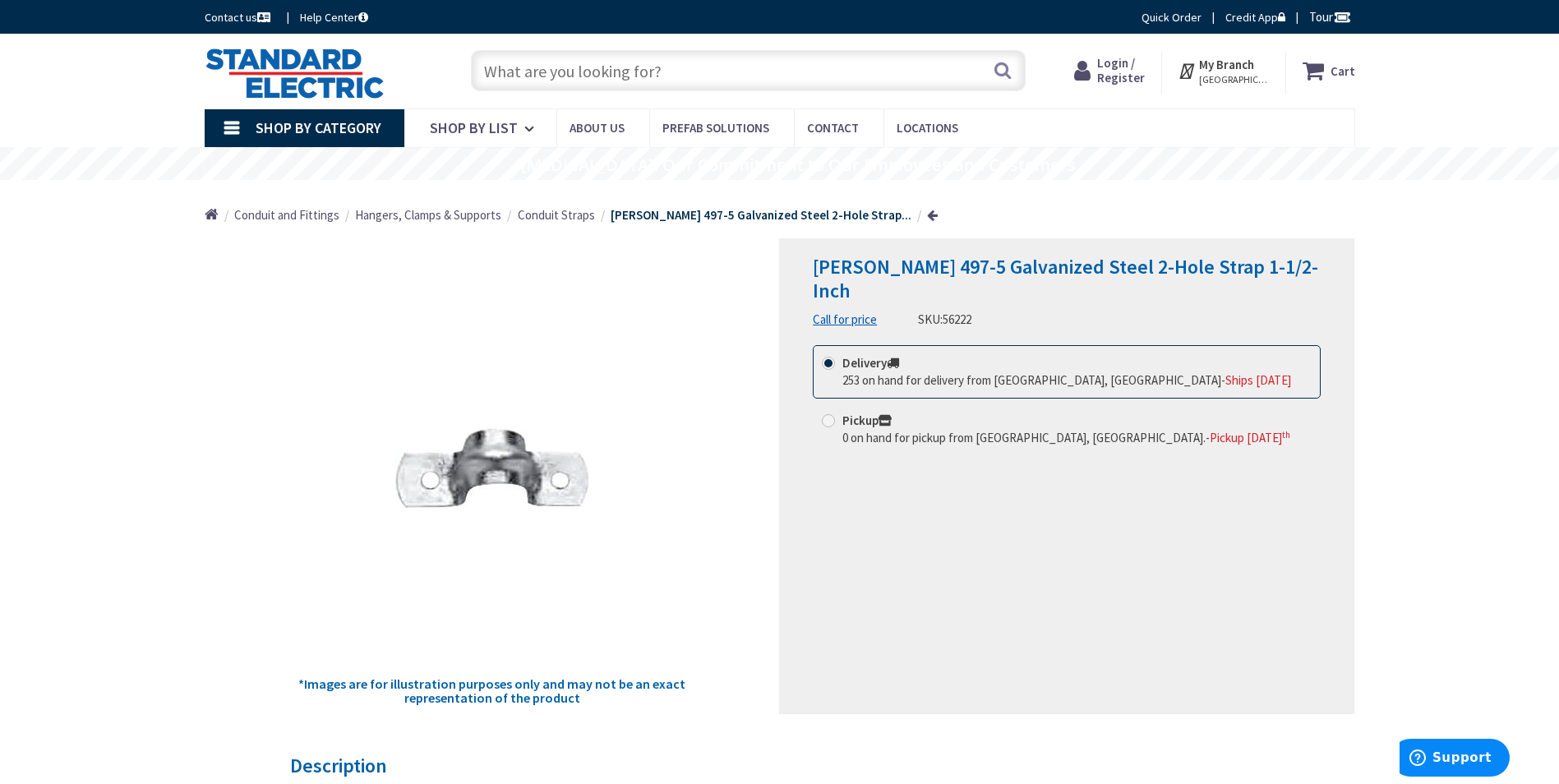
click at [578, 74] on input "text" at bounding box center [748, 70] width 555 height 41
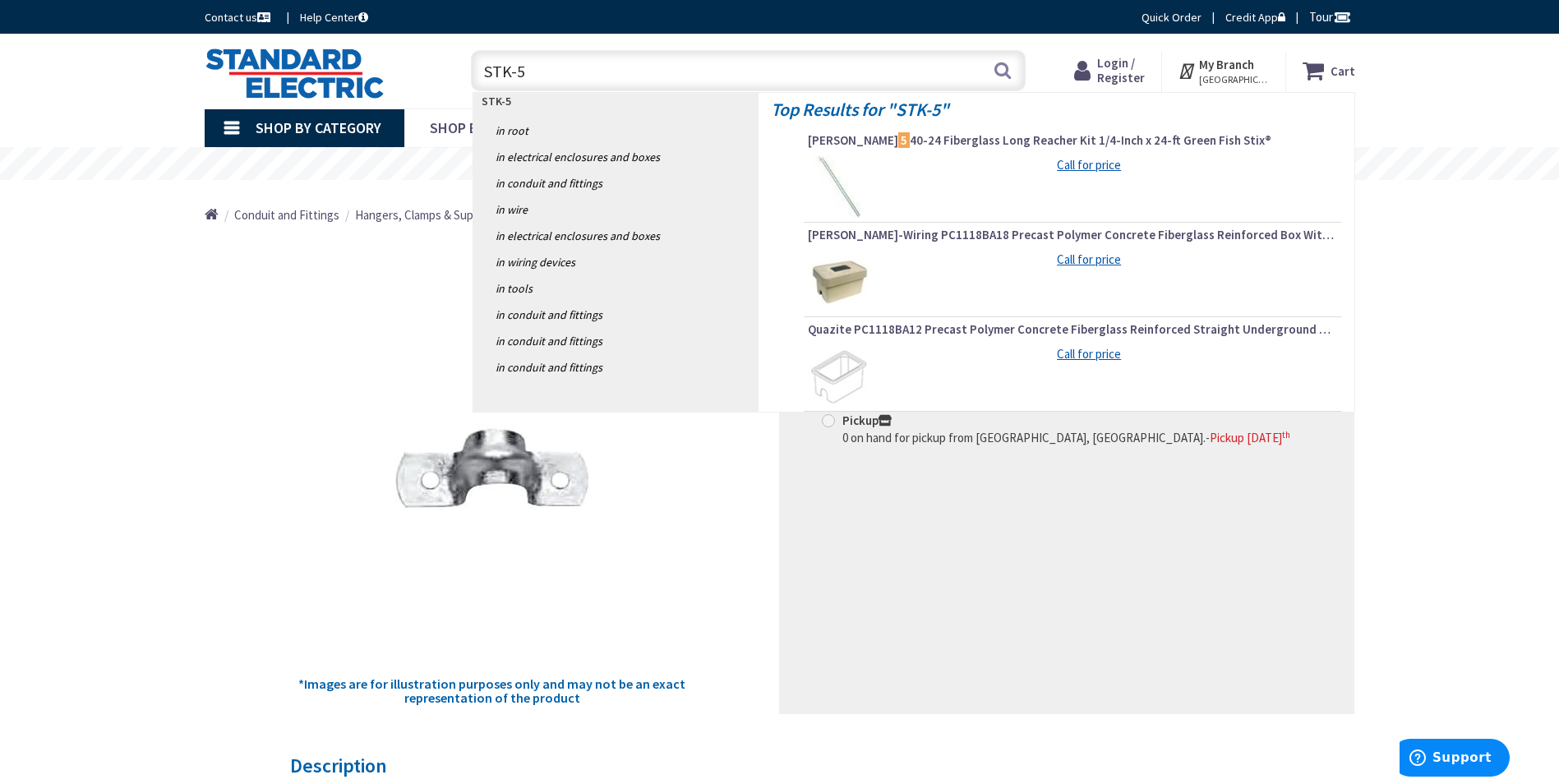
click at [478, 68] on input "STK-5" at bounding box center [748, 70] width 555 height 41
drag, startPoint x: 593, startPoint y: 75, endPoint x: 332, endPoint y: 79, distance: 261.0
click at [332, 79] on div "Toggle Nav ALUMA STK-5 ALUMA STK-5 Search Cart My Cart Close" at bounding box center [780, 72] width 1175 height 55
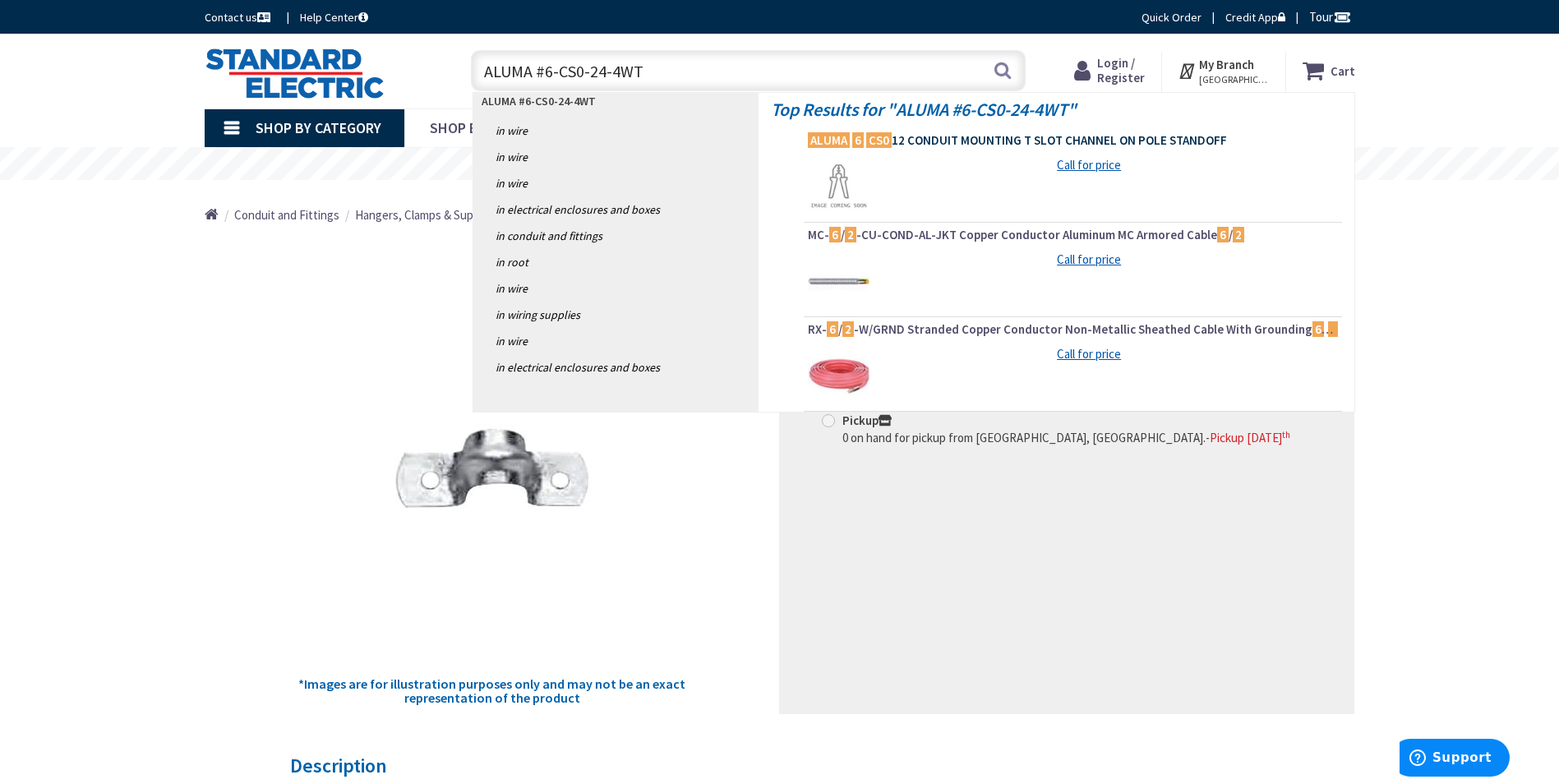
type input "ALUMA #6-CS0-24-4WT"
click at [942, 138] on span "ALUMA 6 CS0 12 CONDUIT MOUNTING T SLOT CHANNEL ON POLE STANDOFF" at bounding box center [1073, 140] width 530 height 16
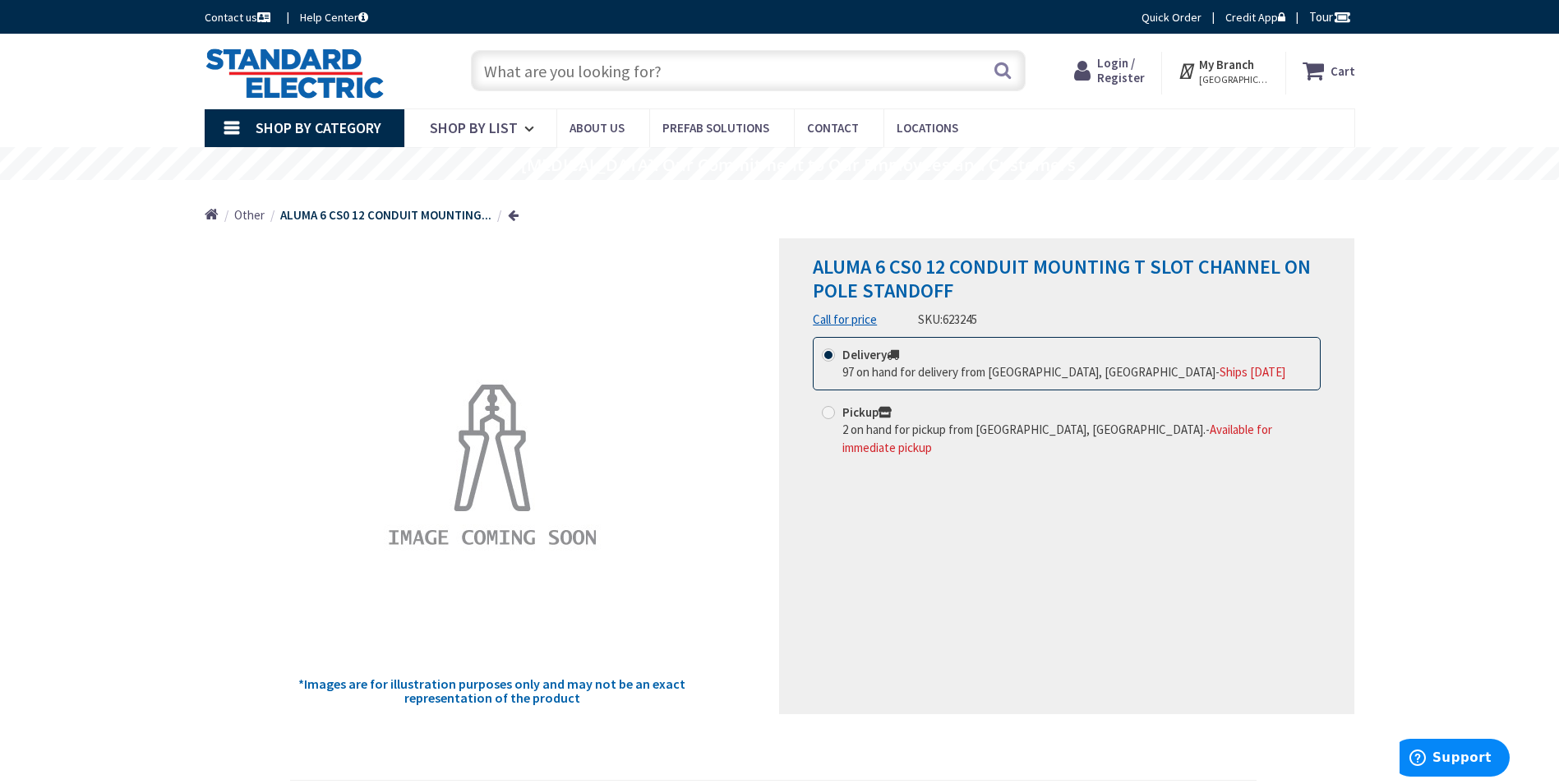
click at [530, 74] on input "text" at bounding box center [748, 70] width 555 height 41
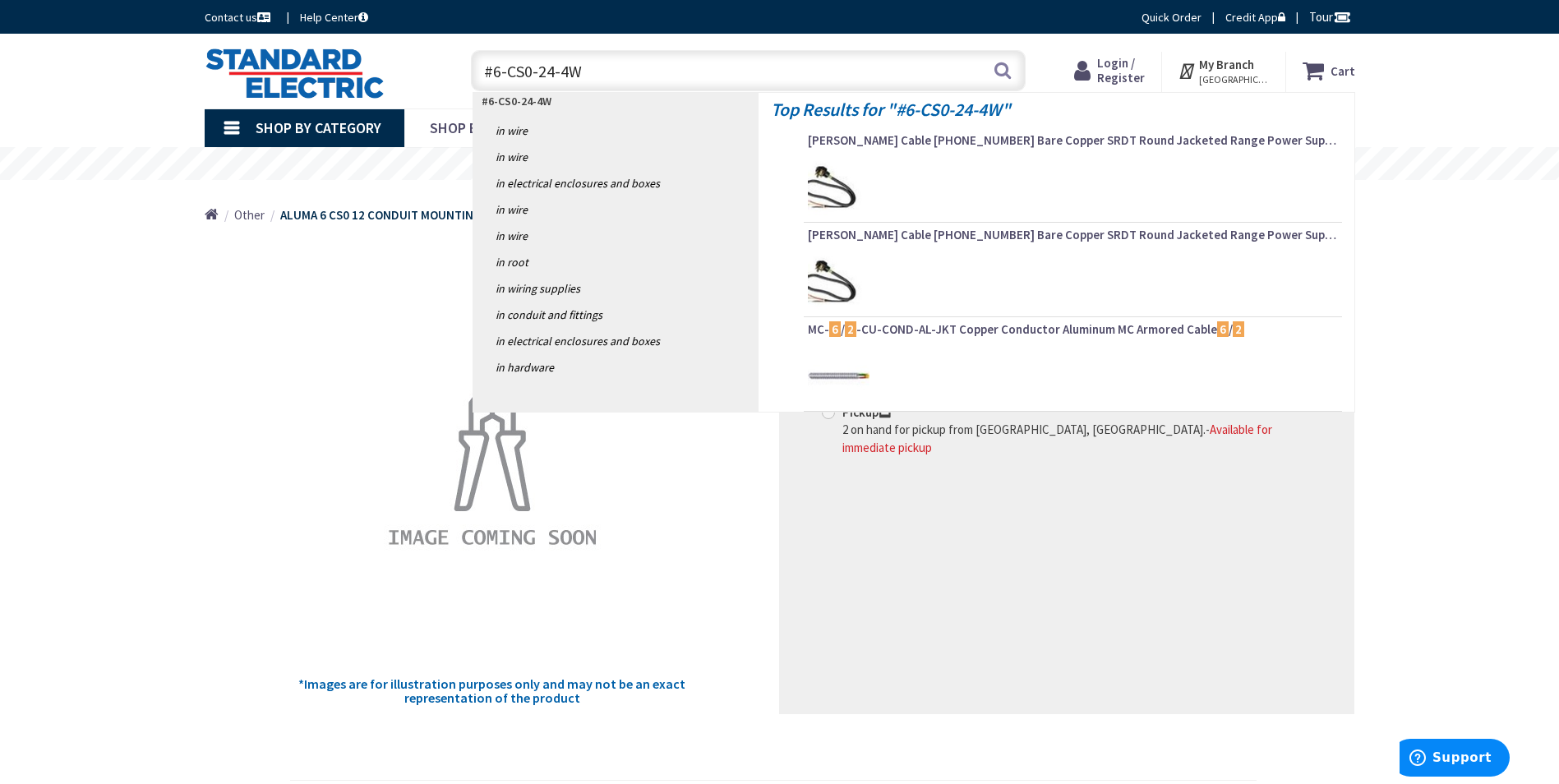
type input "#6-CS0-24-4WT"
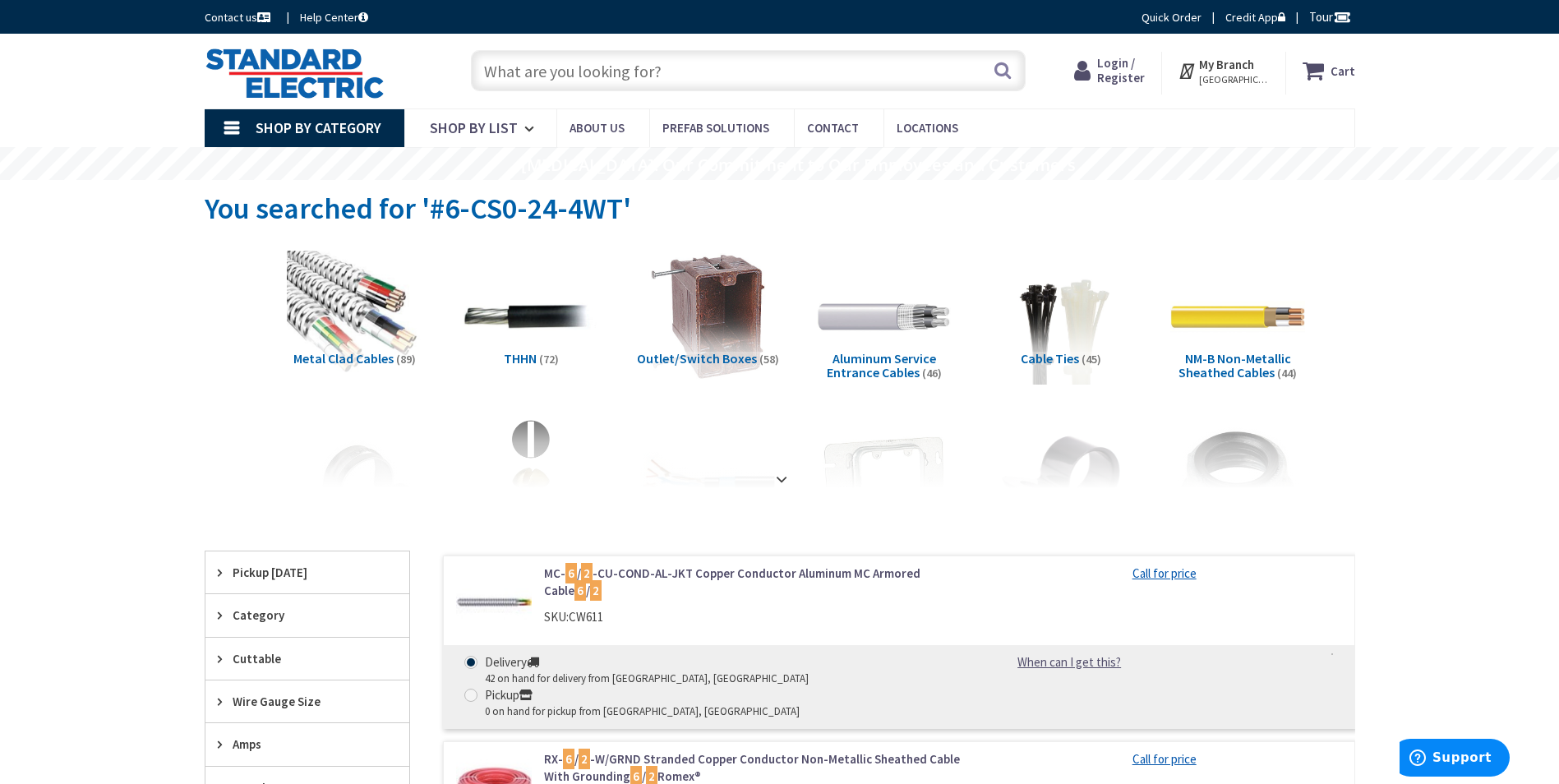
click at [520, 74] on input "text" at bounding box center [748, 70] width 555 height 41
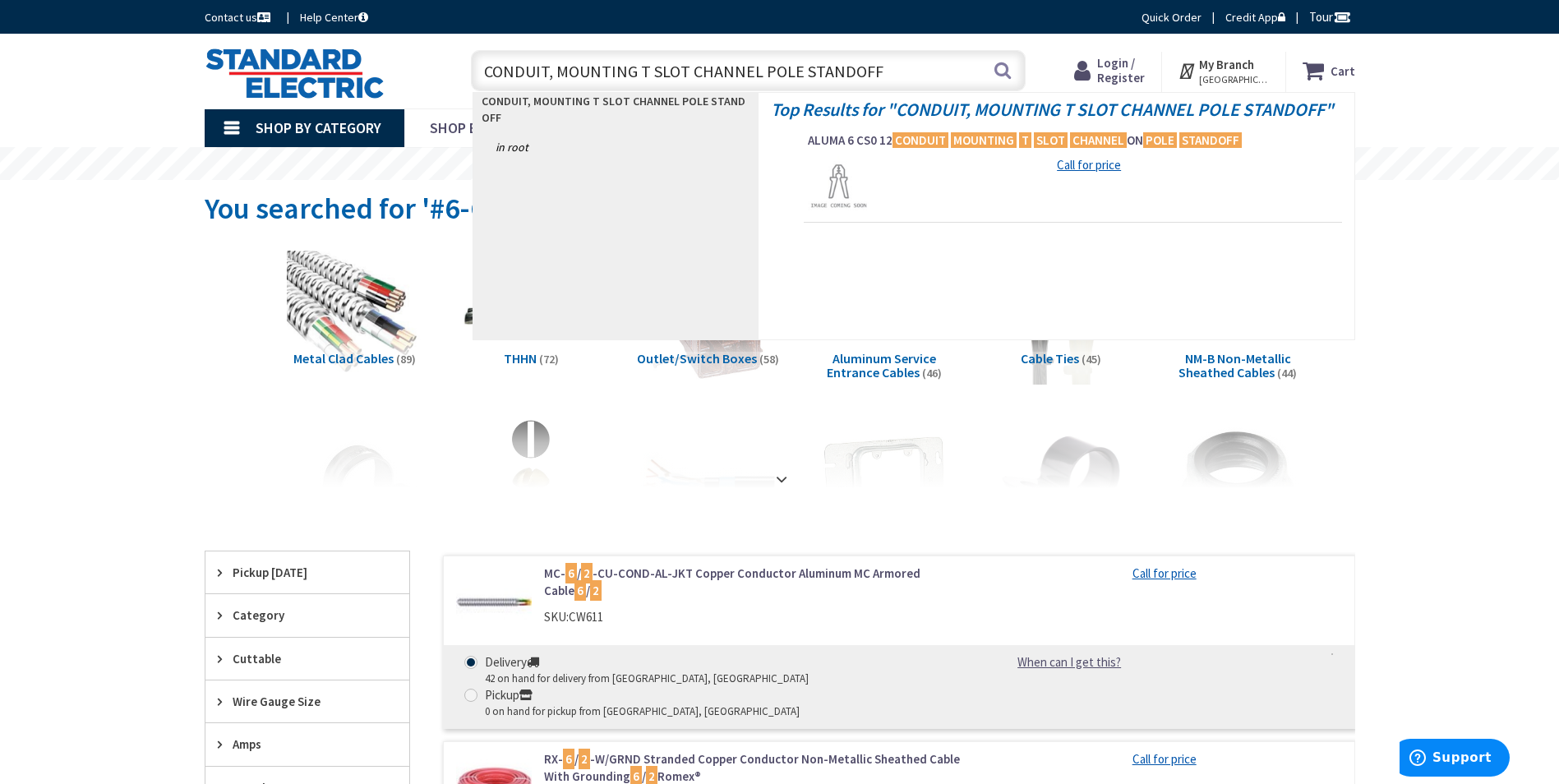
type input "CONDUIT, MOUNTING T SLOT CHANNEL POLE STANDOFF"
click at [998, 111] on strong "CONDUIT, MOUNTING T SLOT CHANNEL POLE STANDOFF" at bounding box center [1110, 109] width 429 height 23
click at [916, 81] on input "CONDUIT, MOUNTING T SLOT CHANNEL POLE STANDOFF" at bounding box center [748, 70] width 555 height 41
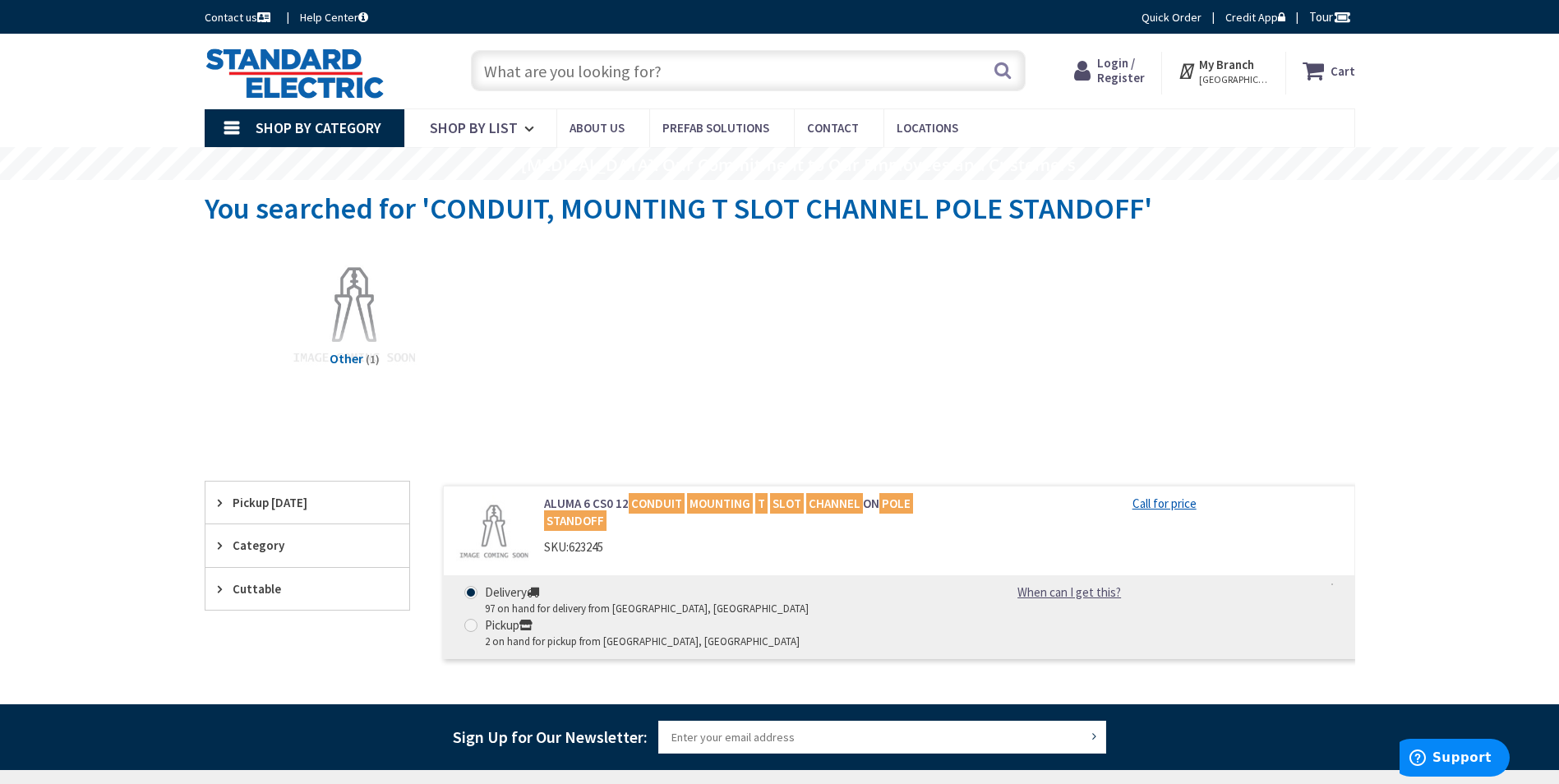
click at [553, 63] on input "text" at bounding box center [748, 70] width 555 height 41
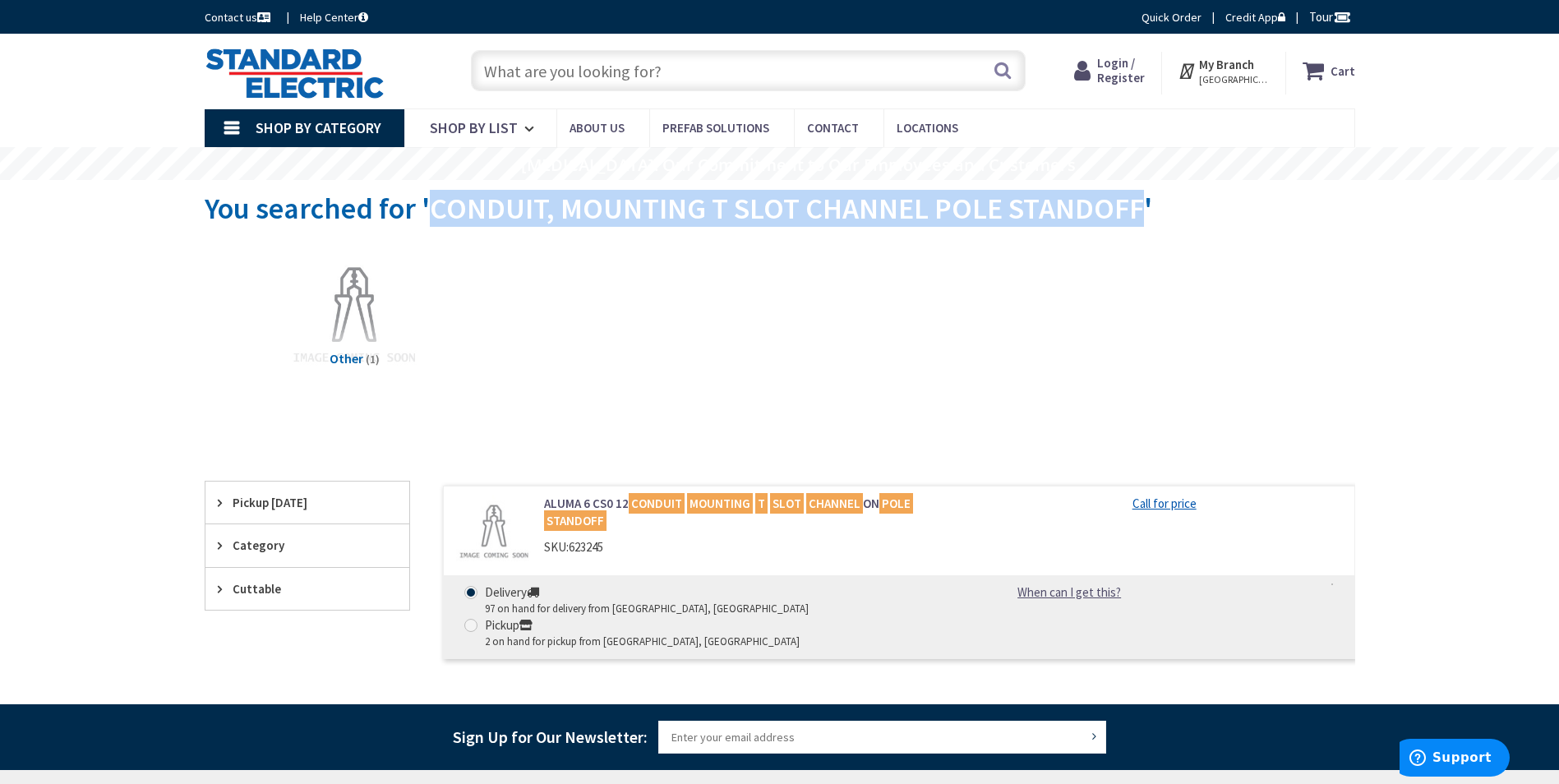
drag, startPoint x: 432, startPoint y: 206, endPoint x: 1131, endPoint y: 209, distance: 699.0
click at [1131, 209] on span "You searched for 'CONDUIT, MOUNTING T SLOT CHANNEL POLE STANDOFF'" at bounding box center [678, 208] width 948 height 37
copy span "CONDUIT, MOUNTING T SLOT CHANNEL POLE STANDOFF"
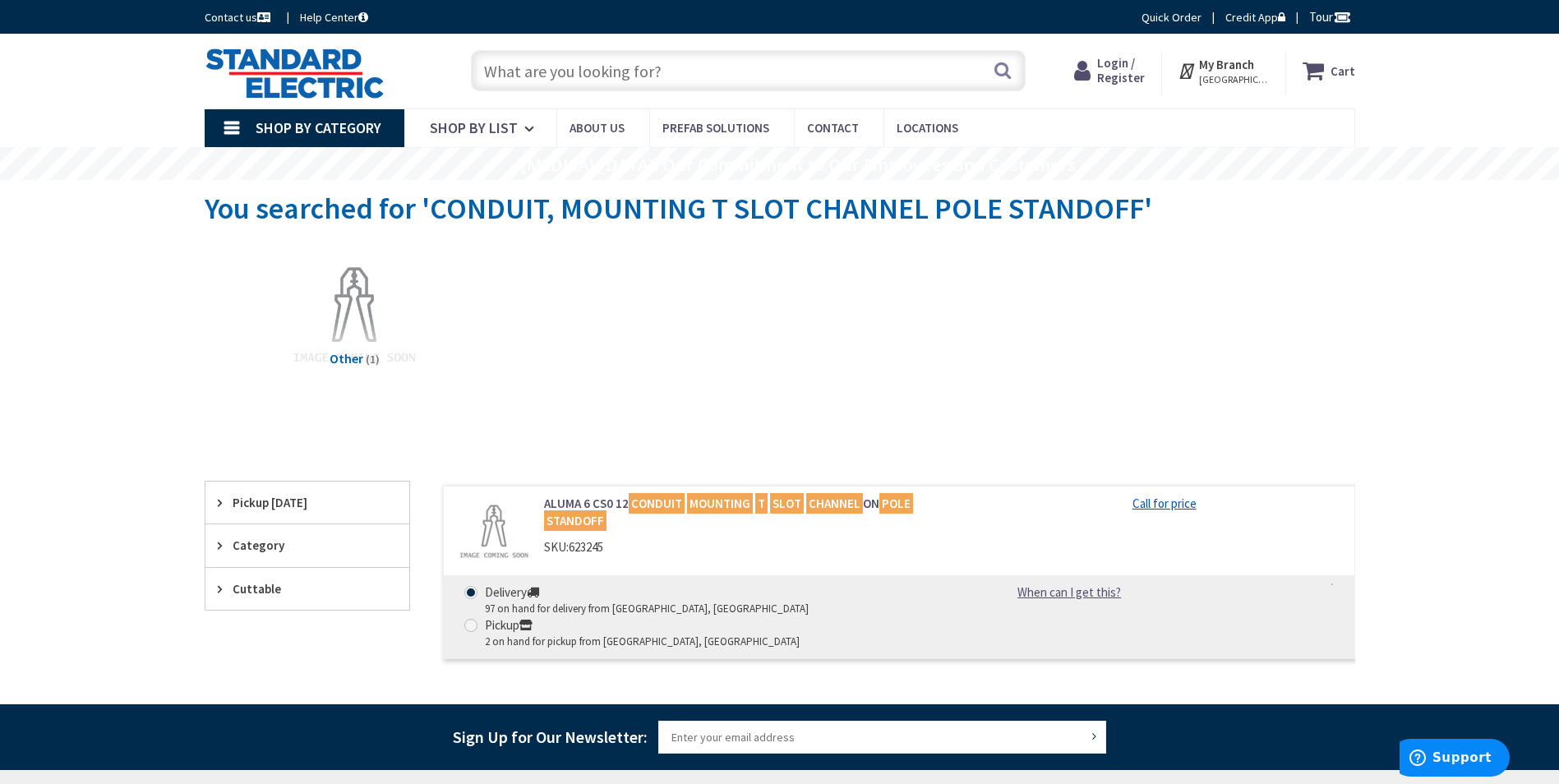
click at [609, 74] on input "text" at bounding box center [748, 70] width 555 height 41
paste input "CONDUIT, MOUNTING T SLOT CHANNEL POLE STANDOFF"
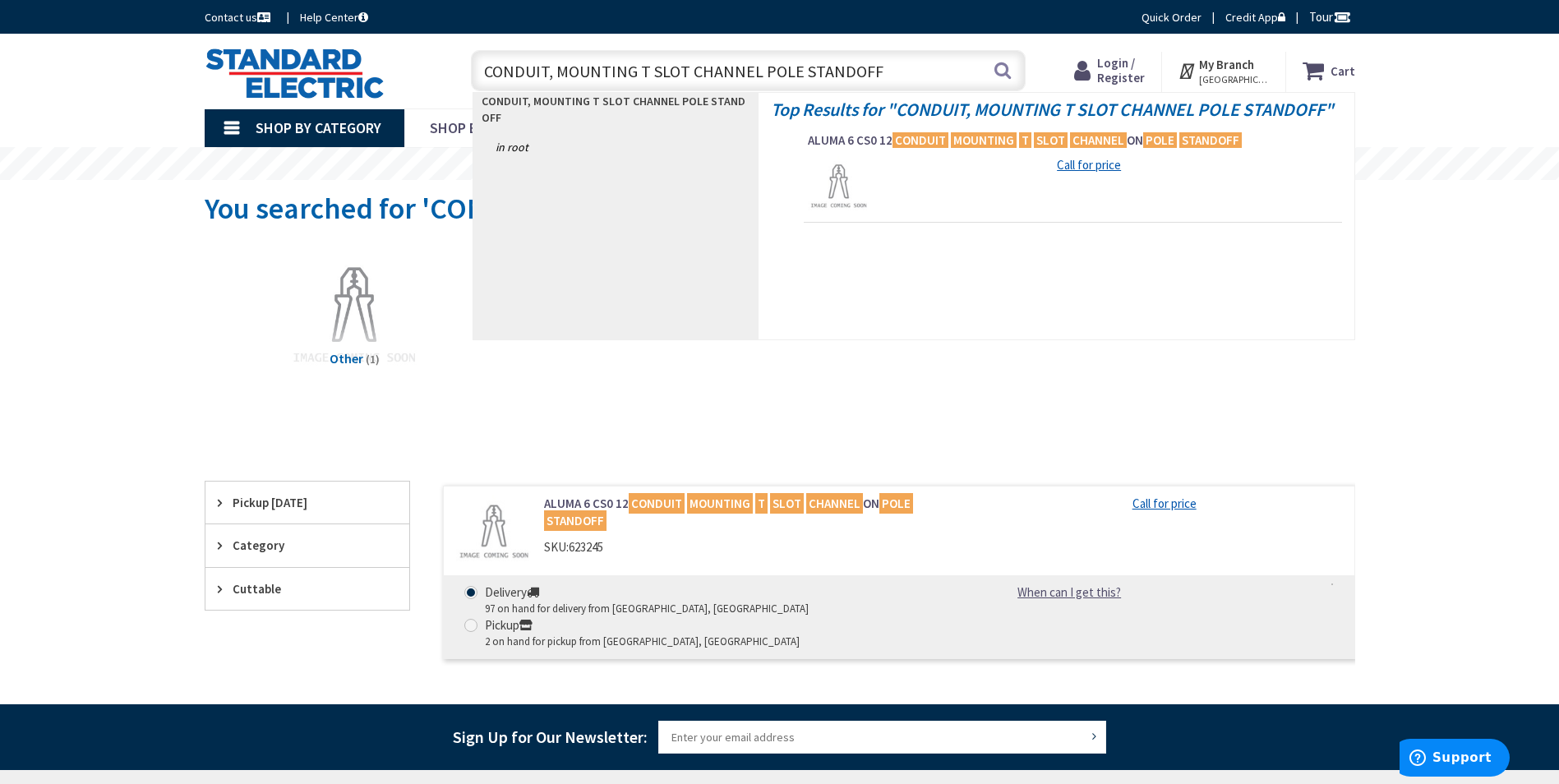
type input "CONDUIT, MOUNTING T SLOT CHANNEL POLE STANDOFF"
click at [970, 109] on strong "CONDUIT, MOUNTING T SLOT CHANNEL POLE STANDOFF" at bounding box center [1110, 109] width 429 height 23
click at [974, 134] on mark "MOUNTING" at bounding box center [984, 140] width 66 height 21
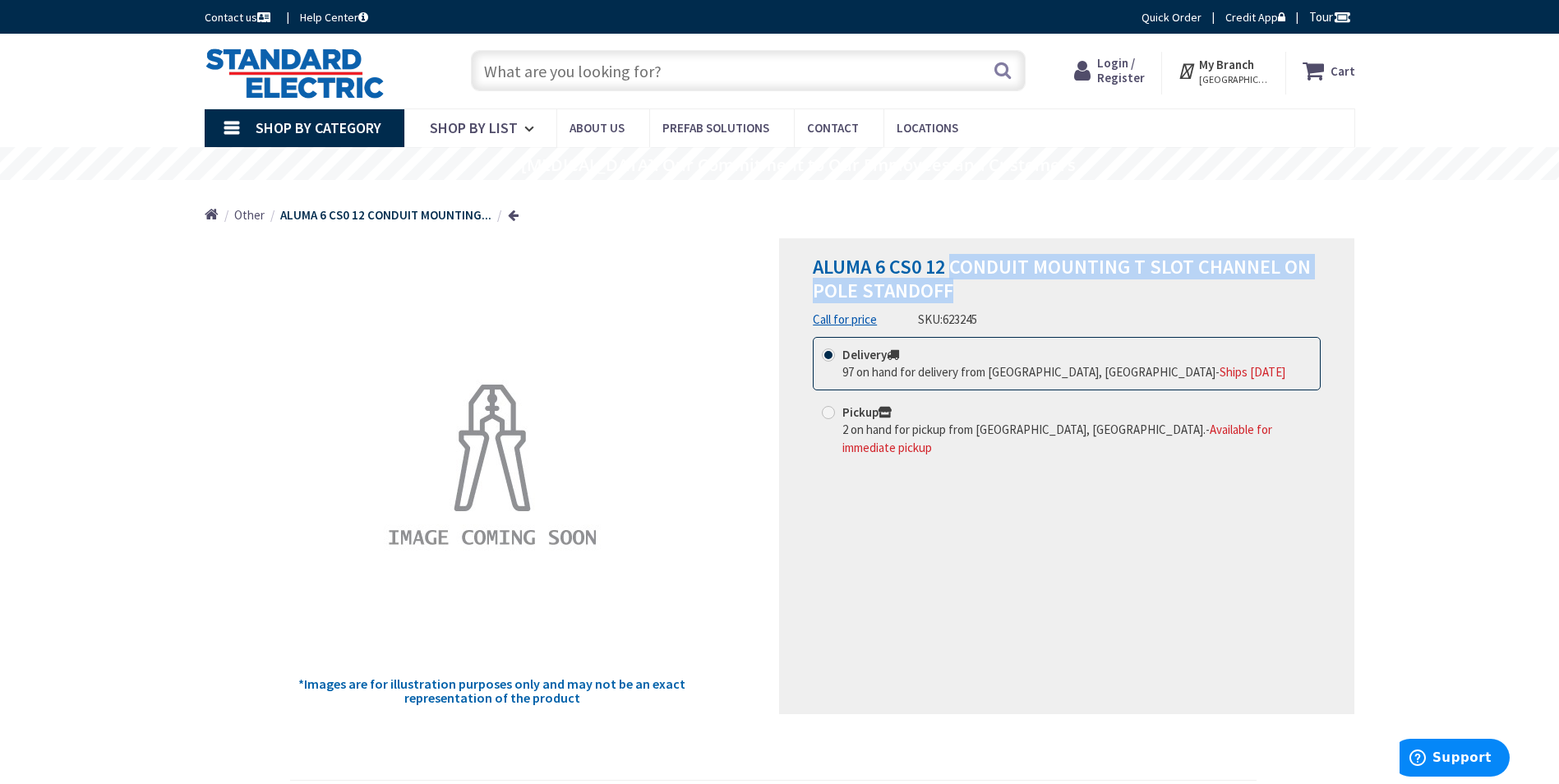
drag, startPoint x: 951, startPoint y: 262, endPoint x: 1309, endPoint y: 280, distance: 358.5
click at [1309, 280] on h1 "ALUMA 6 CS0 12 CONDUIT MOUNTING T SLOT CHANNEL ON POLE STANDOFF" at bounding box center [1067, 280] width 508 height 48
copy span "CONDUIT MOUNTING T SLOT CHANNEL ON POLE STANDOFF"
click at [572, 72] on input "text" at bounding box center [748, 70] width 555 height 41
paste input "6-CSO-24"
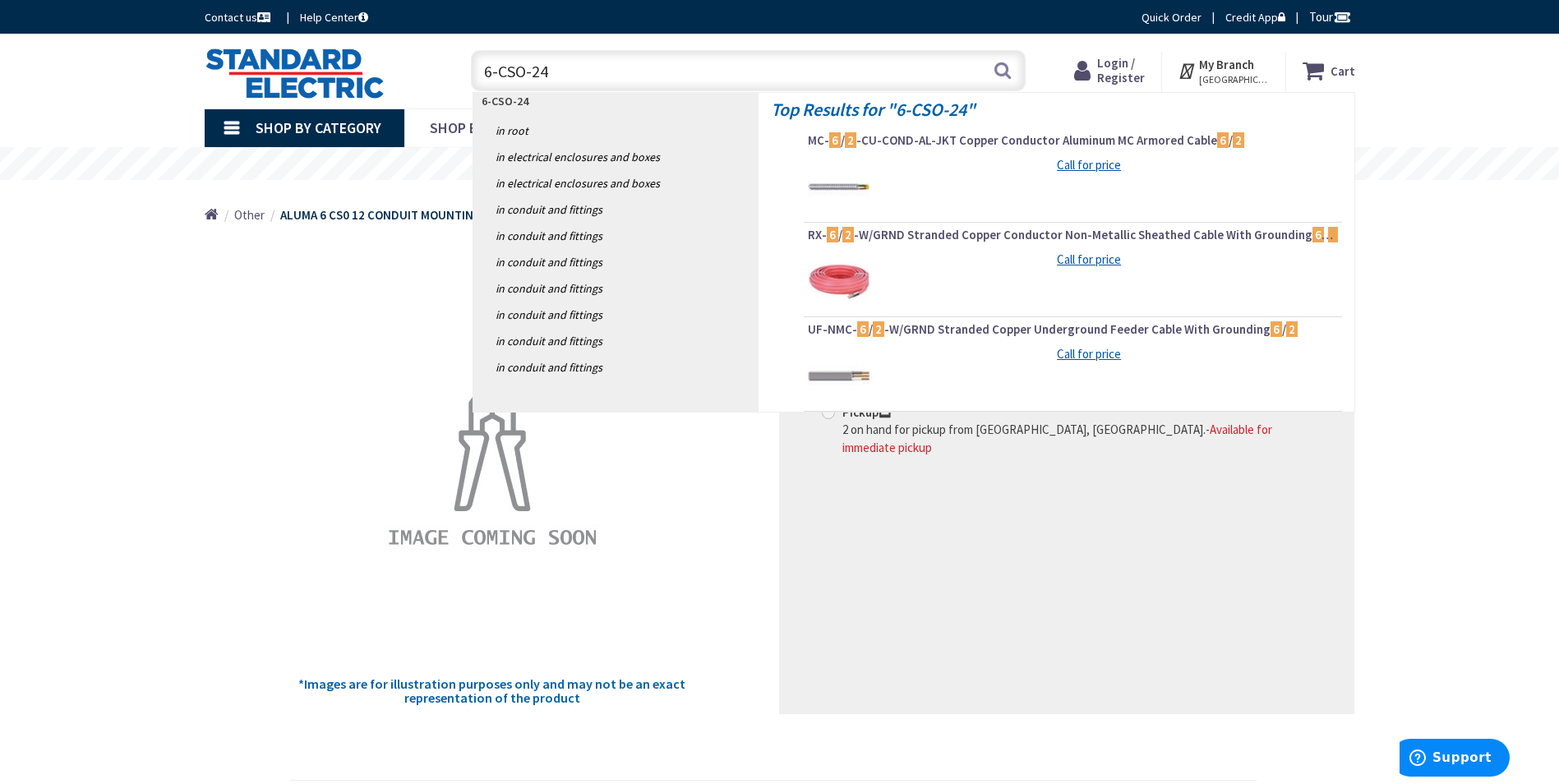
type input "6-CSO-24"
